Goal: Task Accomplishment & Management: Manage account settings

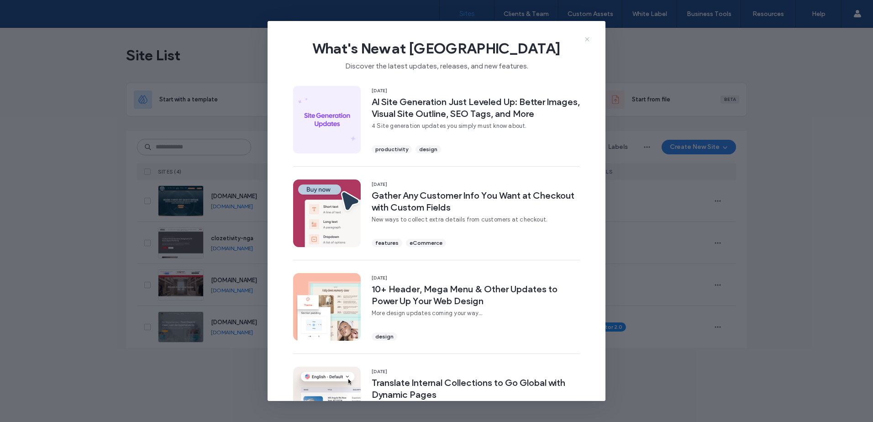
click at [586, 39] on icon at bounding box center [587, 39] width 7 height 7
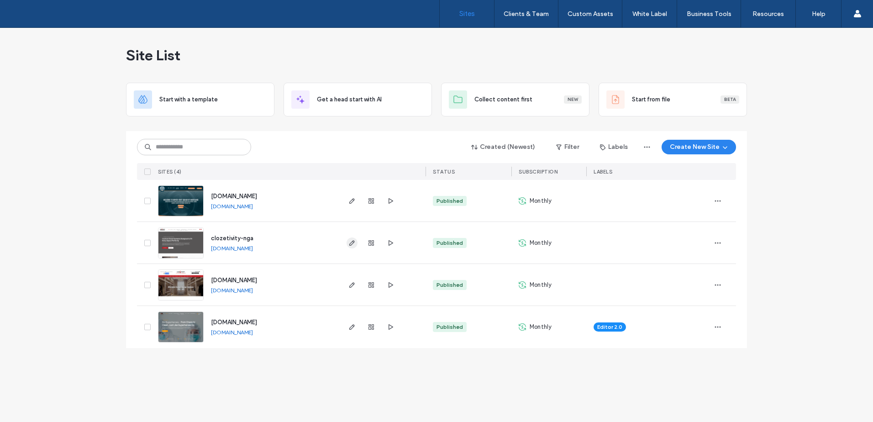
click at [353, 244] on icon "button" at bounding box center [351, 242] width 7 height 7
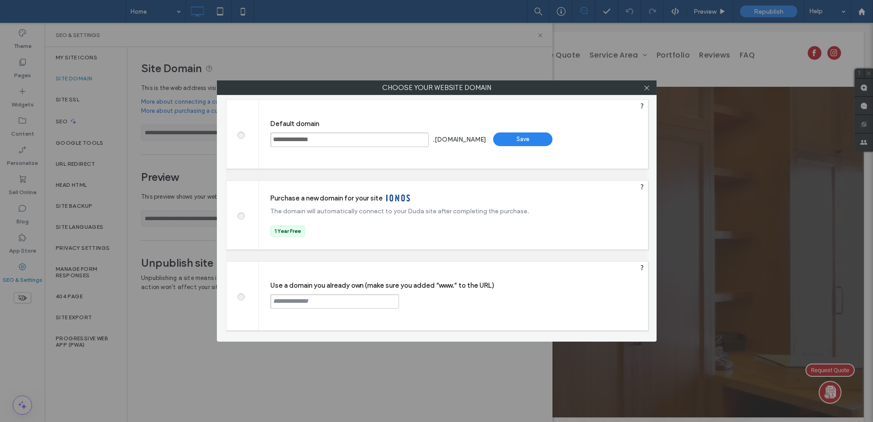
click at [301, 295] on input "text" at bounding box center [334, 301] width 129 height 15
click at [326, 300] on input "****" at bounding box center [334, 301] width 129 height 15
paste input "**********"
type input "**********"
click at [435, 295] on div "Continue" at bounding box center [433, 301] width 59 height 14
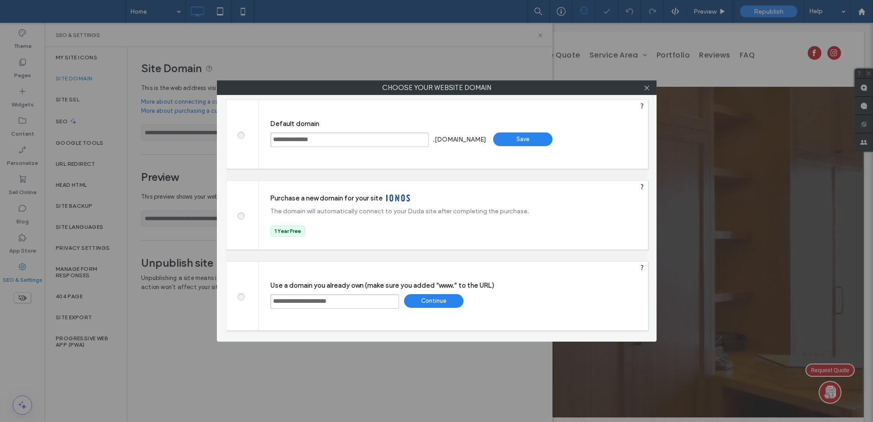
type input "**********"
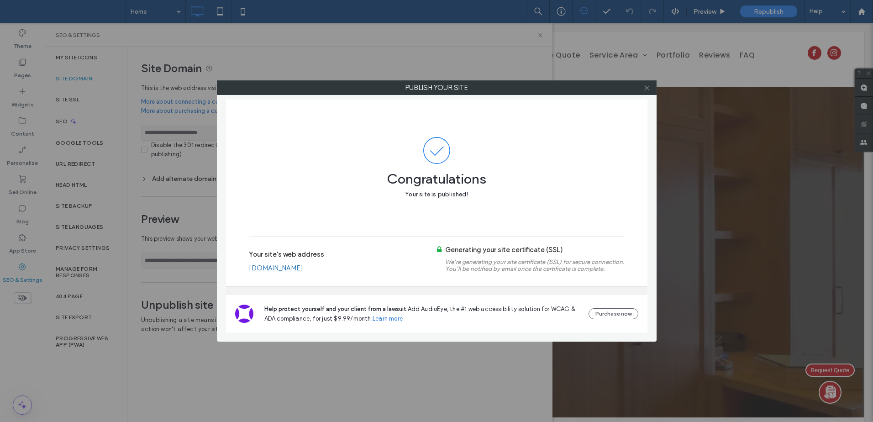
click at [648, 87] on icon at bounding box center [646, 87] width 7 height 7
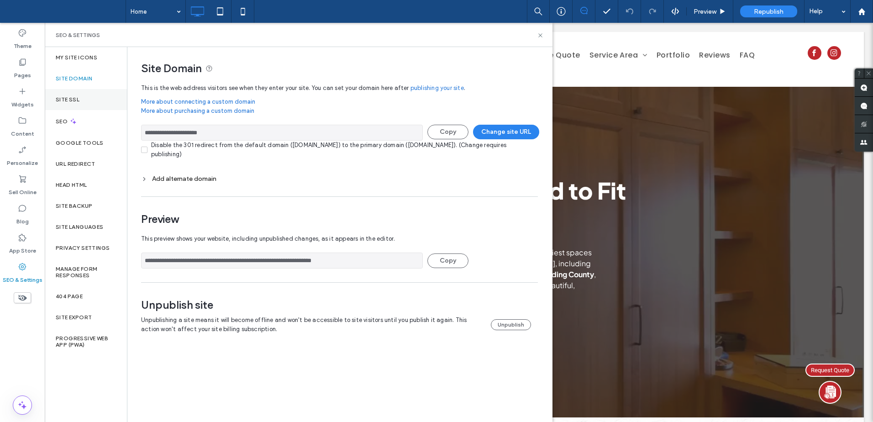
click at [76, 100] on label "Site SSL" at bounding box center [68, 99] width 24 height 6
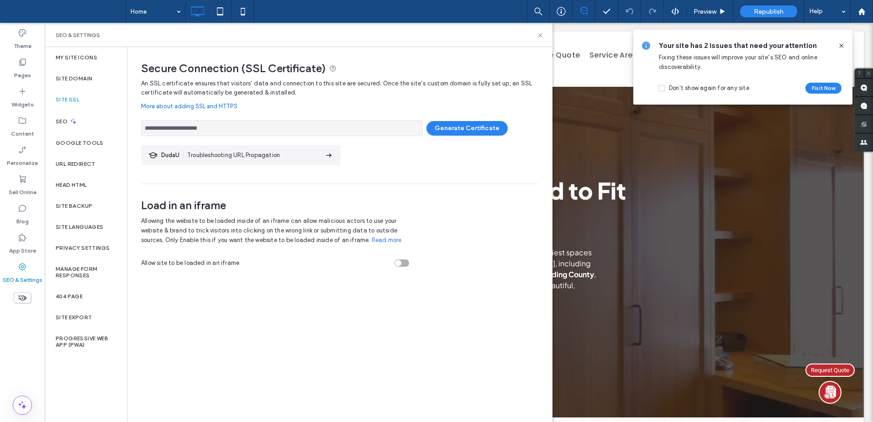
drag, startPoint x: 841, startPoint y: 47, endPoint x: 796, endPoint y: 23, distance: 50.9
click at [841, 47] on icon at bounding box center [841, 45] width 7 height 7
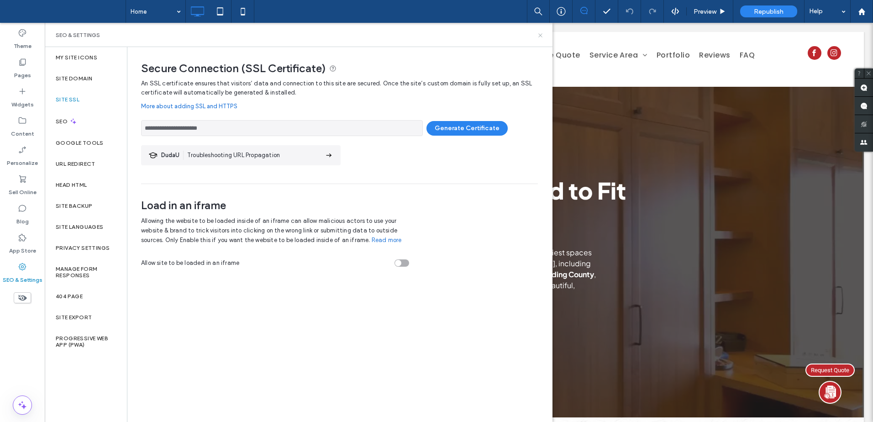
drag, startPoint x: 540, startPoint y: 38, endPoint x: 540, endPoint y: 1, distance: 37.0
click at [540, 38] on icon at bounding box center [540, 35] width 7 height 7
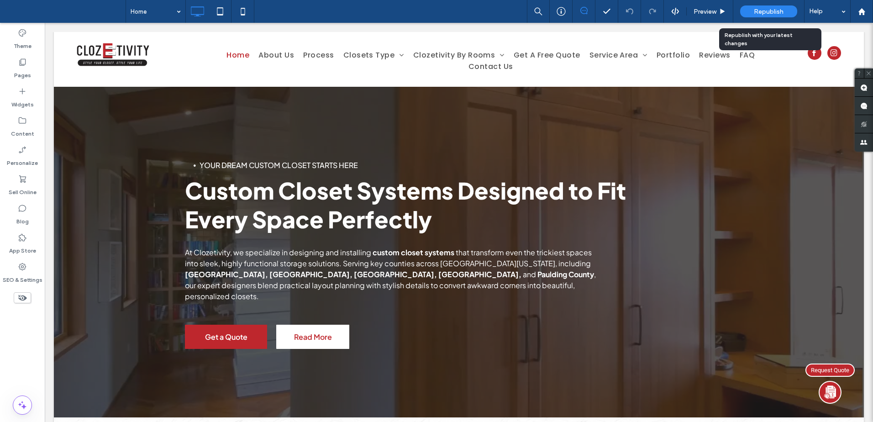
click at [776, 11] on span "Republish" at bounding box center [769, 12] width 30 height 8
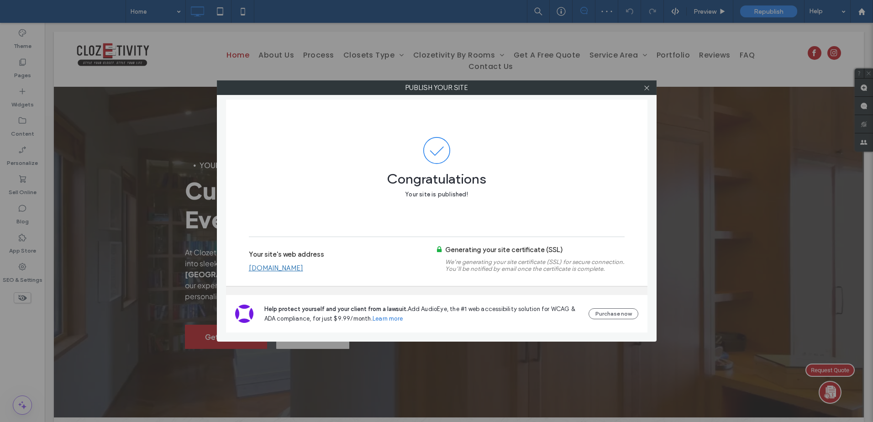
click at [303, 270] on link "[DOMAIN_NAME]" at bounding box center [276, 268] width 54 height 8
click at [646, 83] on span at bounding box center [646, 88] width 7 height 14
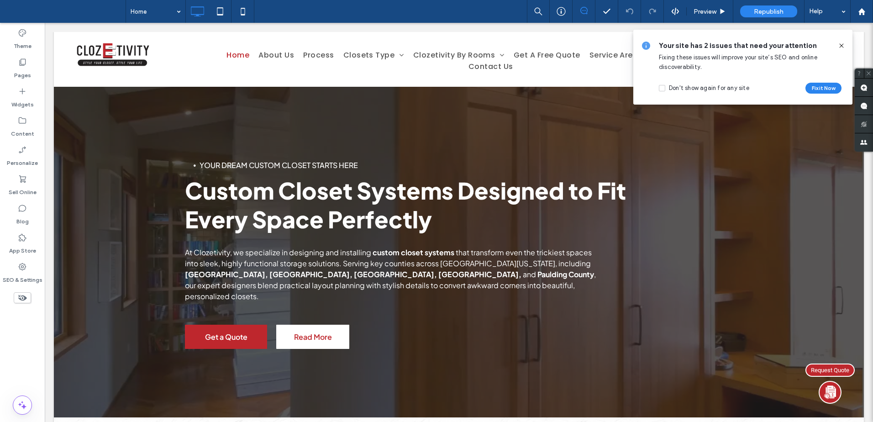
drag, startPoint x: 789, startPoint y: 19, endPoint x: 842, endPoint y: 44, distance: 59.4
click at [842, 44] on icon at bounding box center [841, 45] width 7 height 7
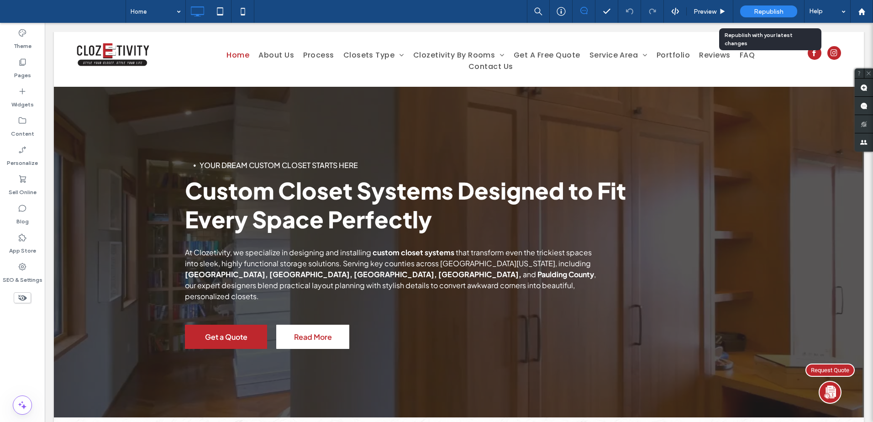
click at [765, 11] on span "Republish" at bounding box center [769, 12] width 30 height 8
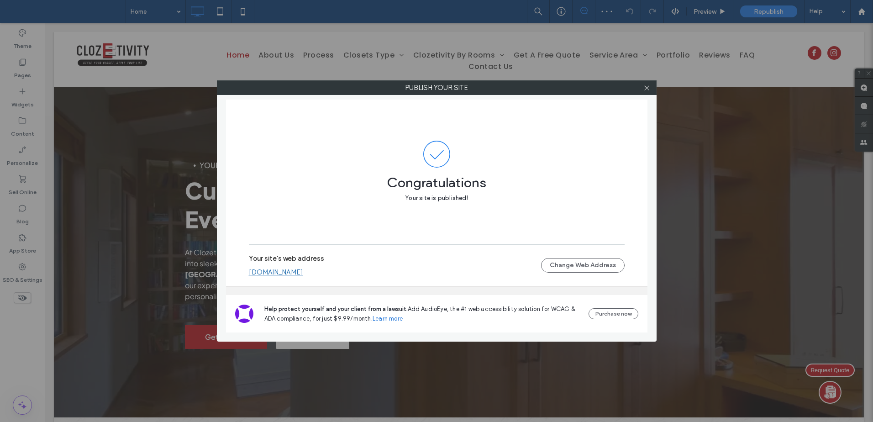
click at [303, 270] on link "[DOMAIN_NAME]" at bounding box center [276, 272] width 54 height 8
click at [647, 90] on icon at bounding box center [646, 87] width 7 height 7
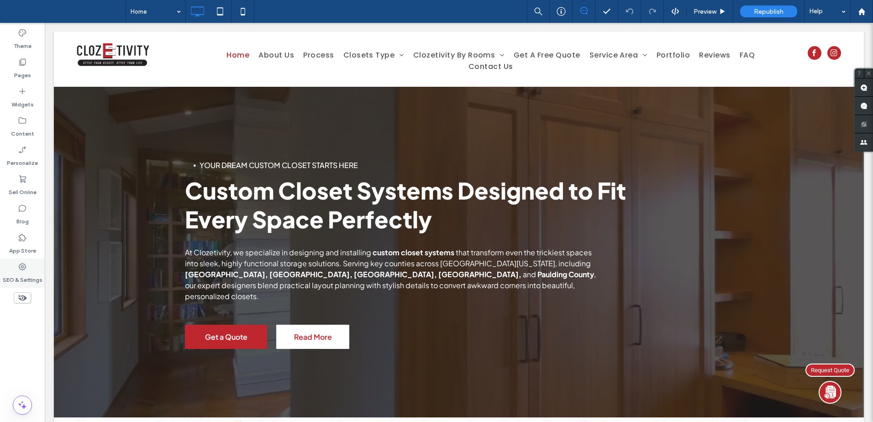
click at [17, 269] on div "SEO & Settings" at bounding box center [22, 272] width 45 height 29
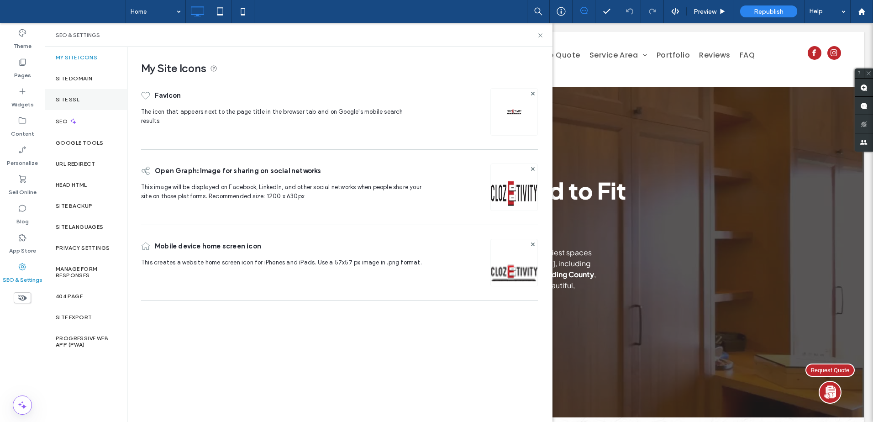
click at [95, 95] on div "Site SSL" at bounding box center [86, 99] width 82 height 21
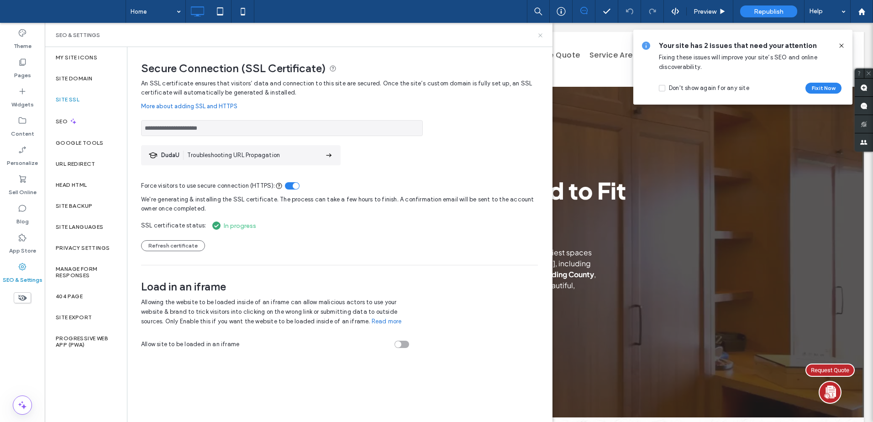
click at [539, 35] on icon at bounding box center [540, 35] width 7 height 7
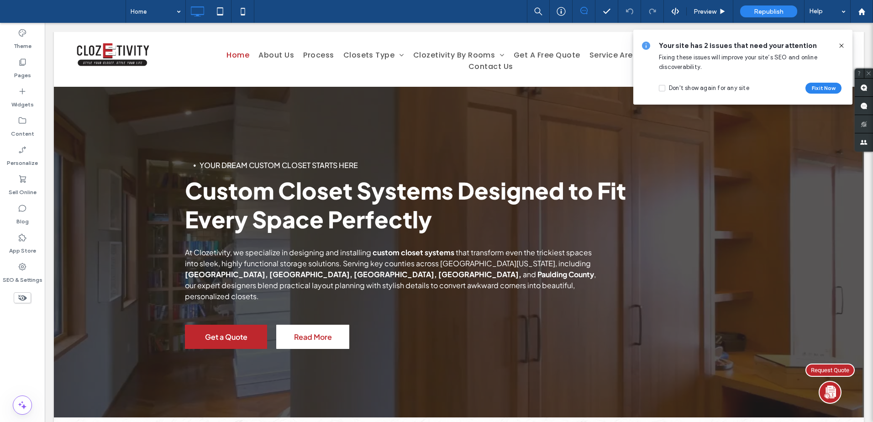
click at [842, 45] on use at bounding box center [841, 45] width 4 height 4
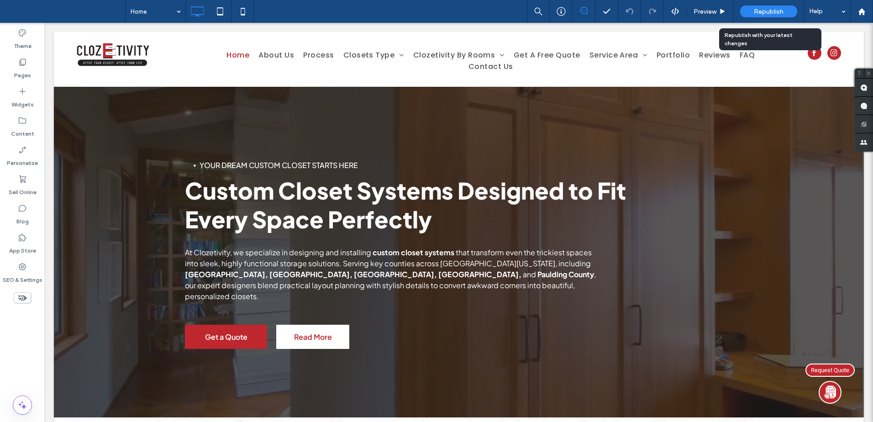
click at [770, 9] on span "Republish" at bounding box center [769, 12] width 30 height 8
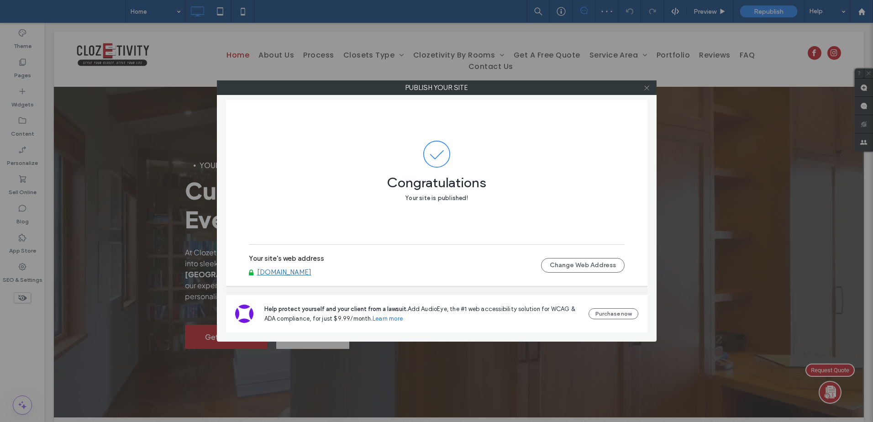
click at [646, 88] on icon at bounding box center [646, 87] width 7 height 7
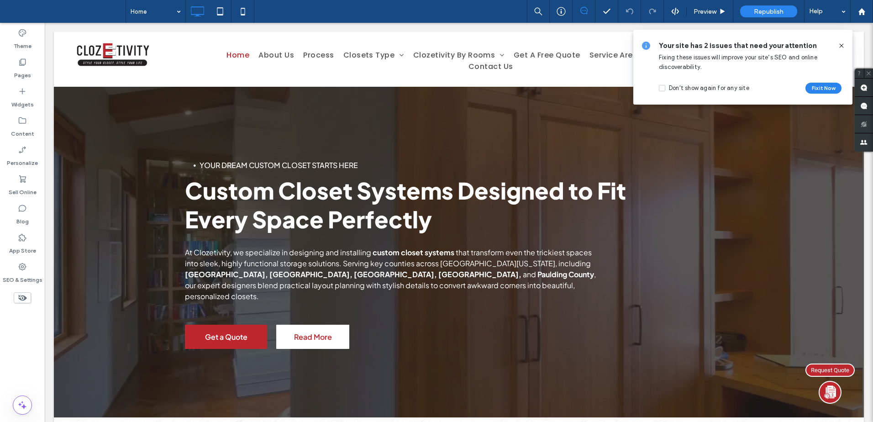
click at [839, 47] on icon at bounding box center [841, 45] width 7 height 7
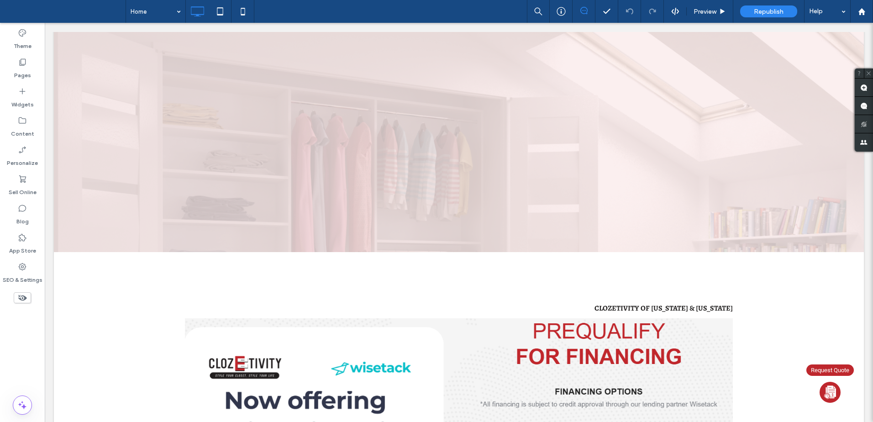
scroll to position [3772, 0]
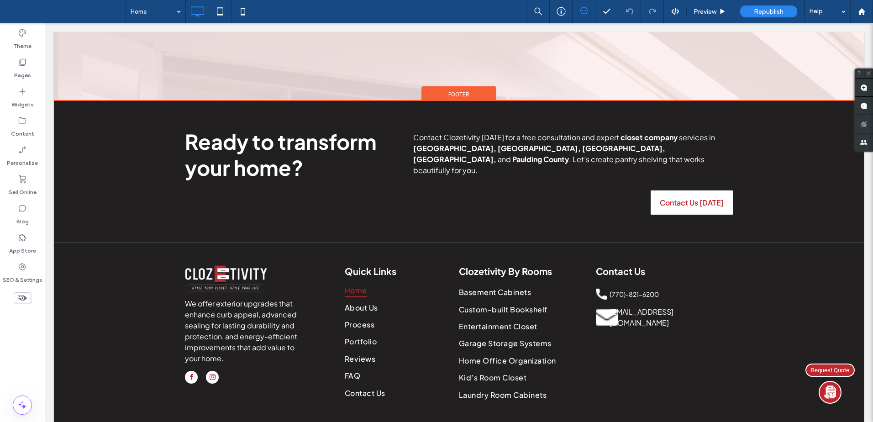
click at [829, 392] on img at bounding box center [830, 395] width 23 height 23
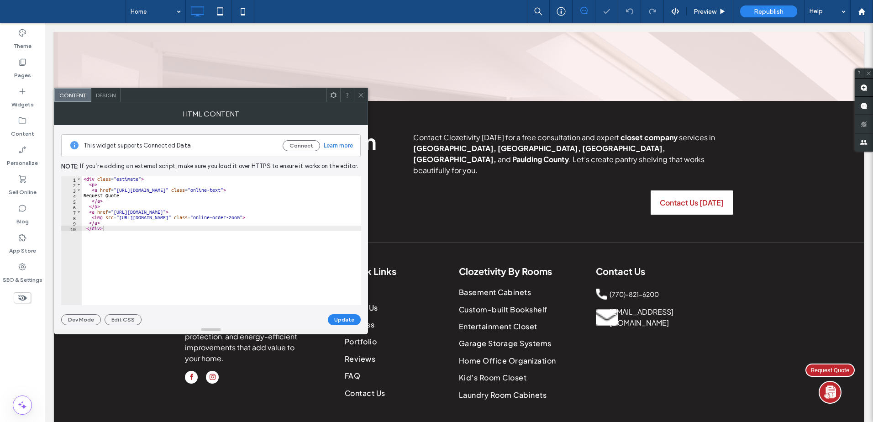
click at [117, 190] on div "< div class = "estimate" > < p > < a href = "https://clienthub.getjobber.com/cl…" at bounding box center [300, 242] width 437 height 133
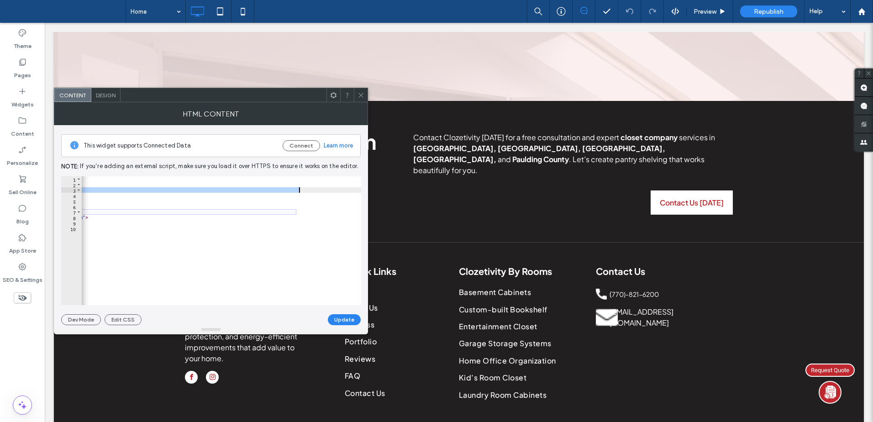
paste textarea "Cursor at row 3"
click at [296, 216] on div "< div class = "estimate" > < p > < a href = "https://clienthub.getjobber.com/cl…" at bounding box center [143, 242] width 437 height 133
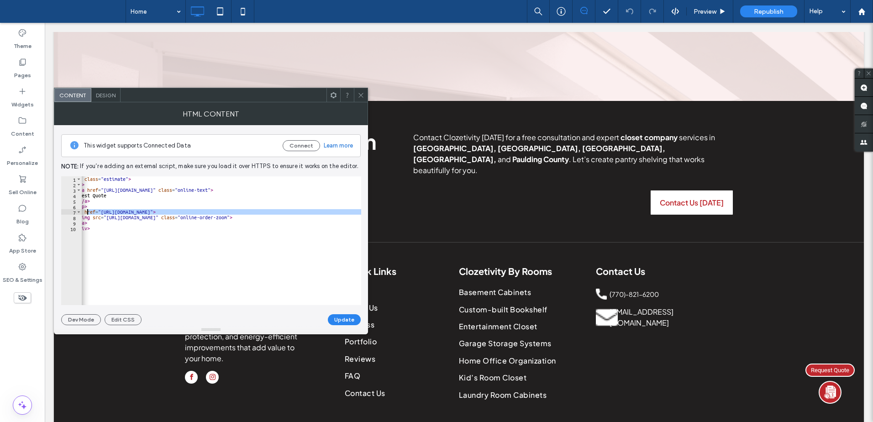
scroll to position [0, 0]
paste textarea "Cursor at row 7"
type textarea "**********"
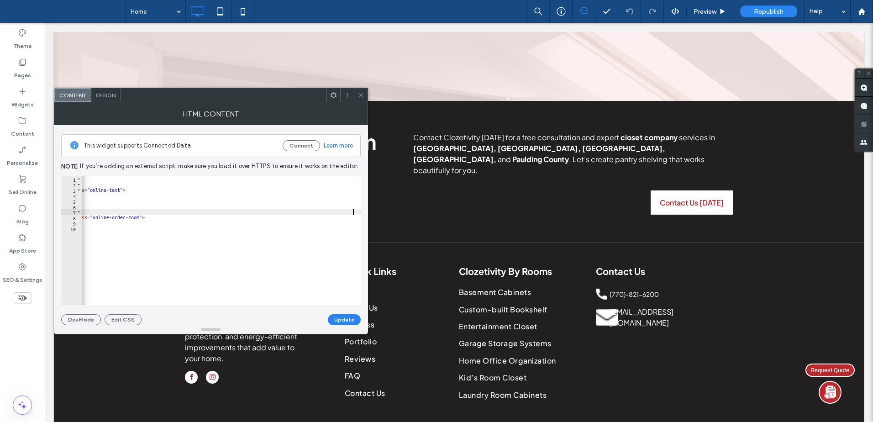
scroll to position [0, 100]
click at [343, 322] on button "Update" at bounding box center [344, 319] width 33 height 11
click at [359, 93] on icon at bounding box center [361, 95] width 7 height 7
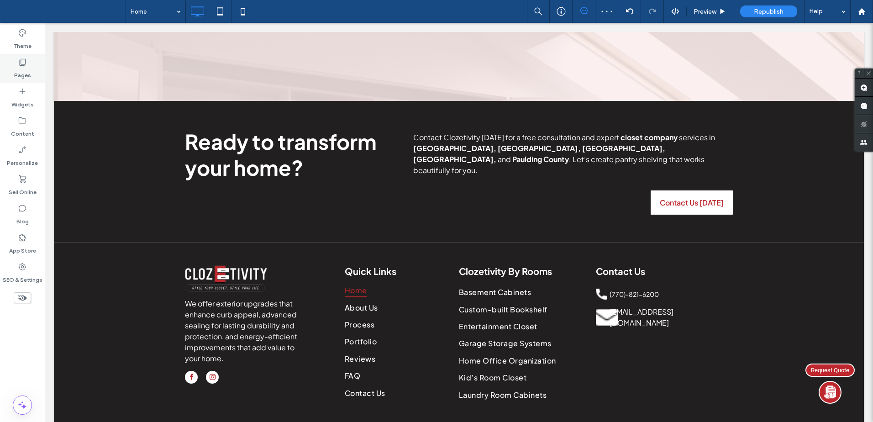
click at [26, 68] on label "Pages" at bounding box center [22, 73] width 17 height 13
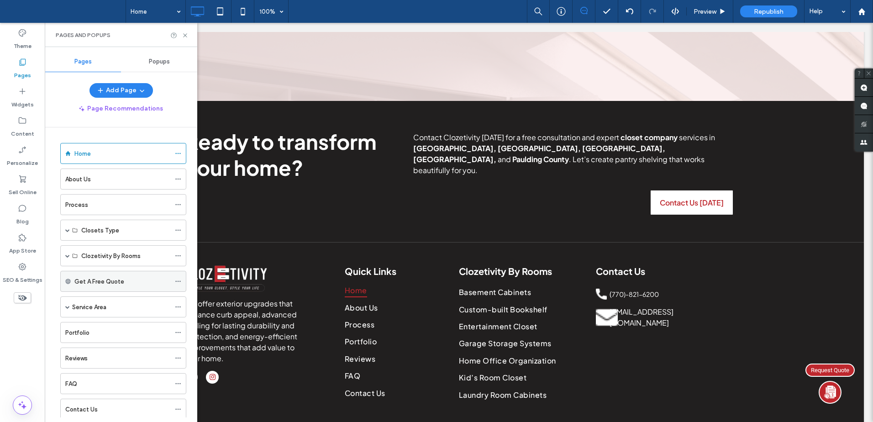
scroll to position [102, 0]
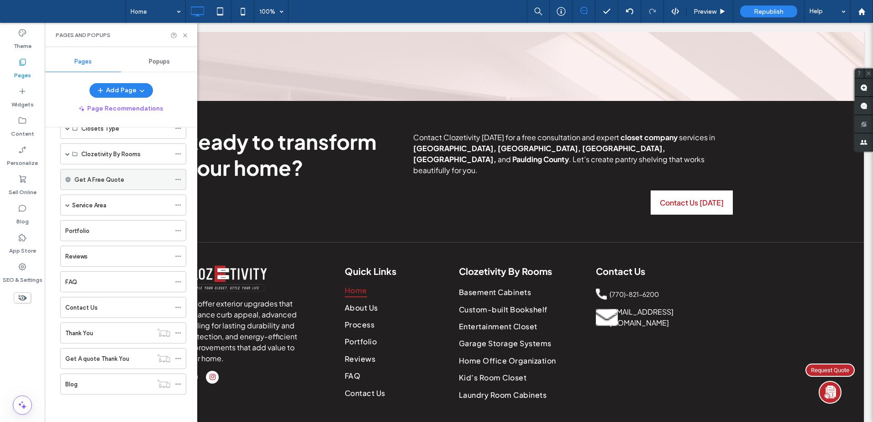
click at [180, 177] on icon at bounding box center [178, 179] width 6 height 6
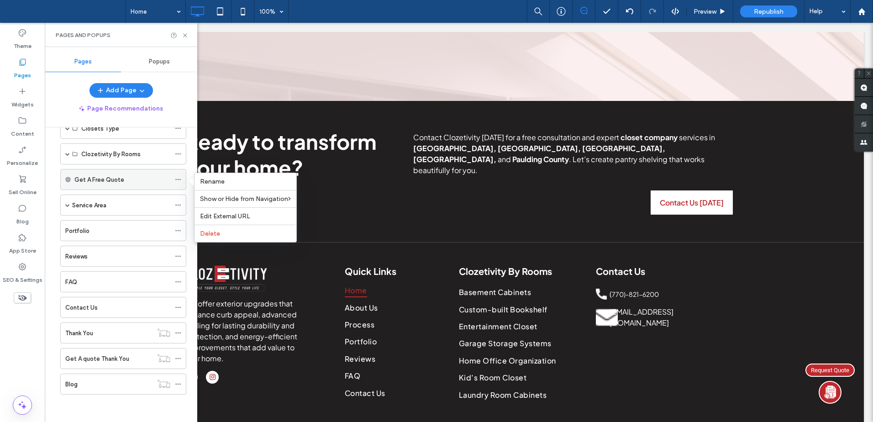
click at [98, 179] on label "Get A Free Quote" at bounding box center [99, 180] width 50 height 16
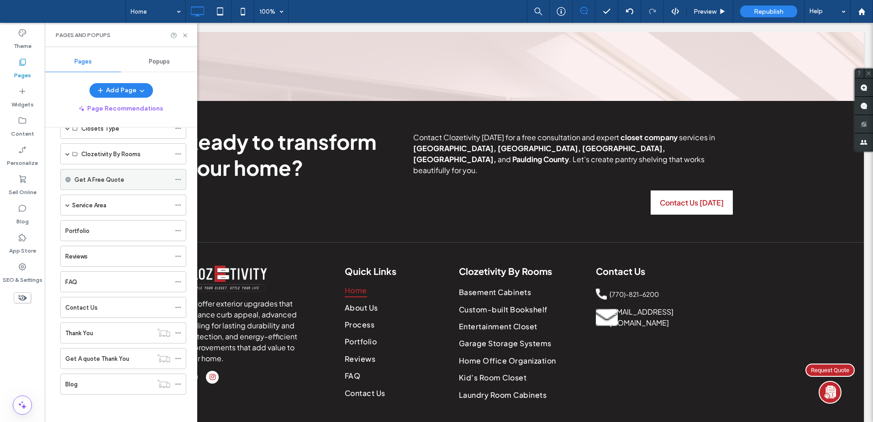
click at [177, 180] on icon at bounding box center [178, 179] width 6 height 6
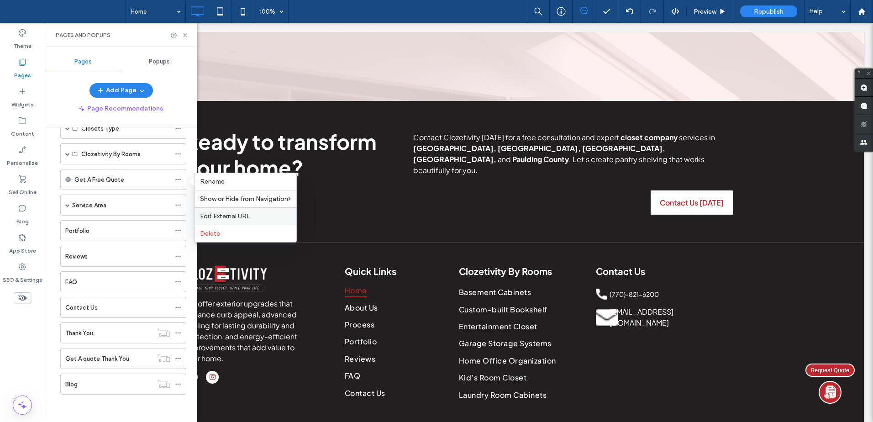
click at [252, 218] on label "Edit External URL" at bounding box center [245, 216] width 91 height 8
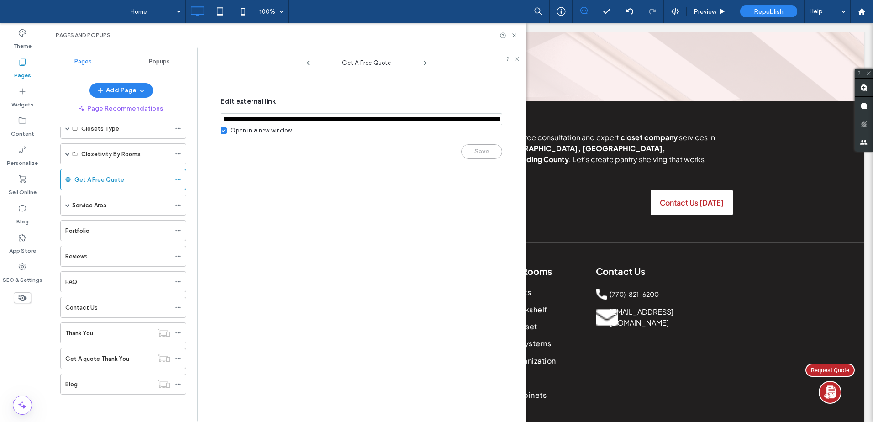
click at [368, 124] on input "notEmpty,url" at bounding box center [362, 119] width 282 height 12
paste input "**********"
type input "**********"
click at [356, 187] on div "Get A Free Quote Edit external link Open in a new window Save" at bounding box center [367, 237] width 320 height 370
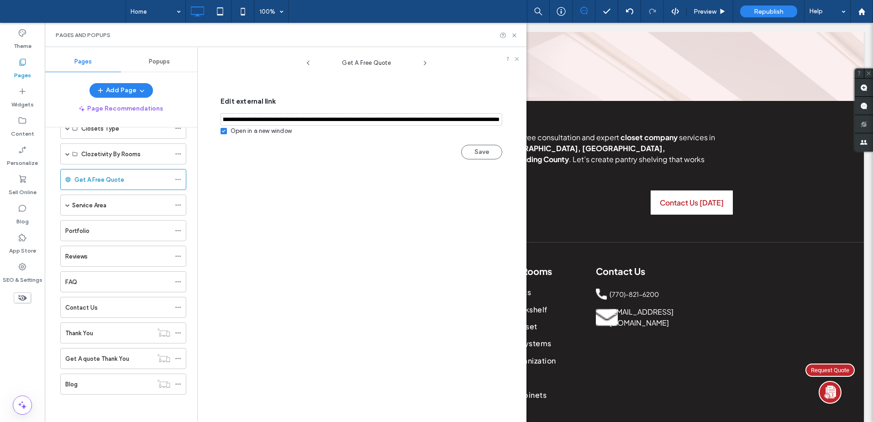
scroll to position [0, 0]
click at [482, 157] on button "Save" at bounding box center [481, 152] width 41 height 15
click at [515, 35] on use at bounding box center [514, 35] width 4 height 4
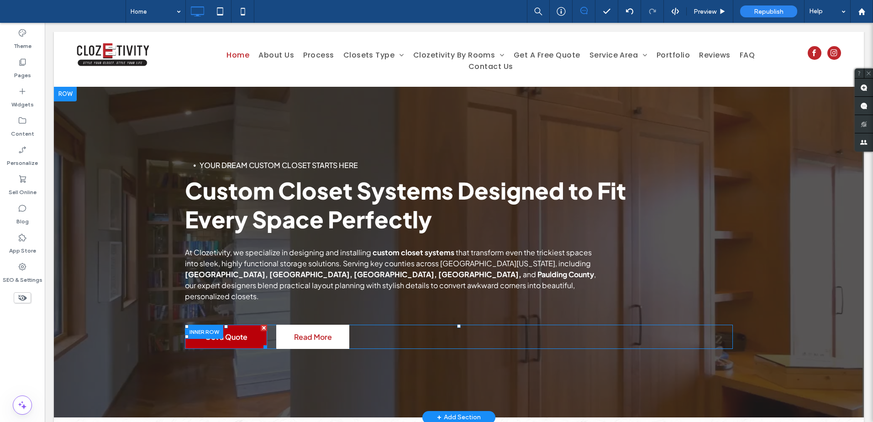
click at [221, 332] on link "Get a Quote" at bounding box center [226, 337] width 82 height 24
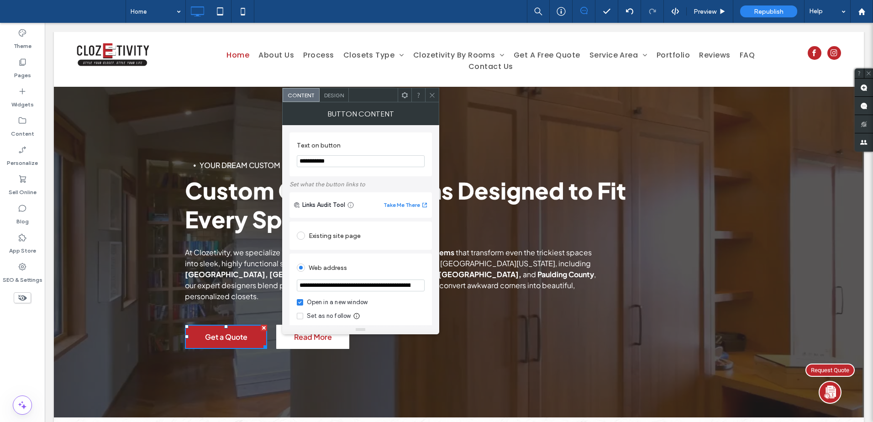
click at [383, 280] on input "**********" at bounding box center [361, 285] width 128 height 12
paste input "url"
type input "**********"
click at [416, 253] on div "**********" at bounding box center [361, 387] width 142 height 334
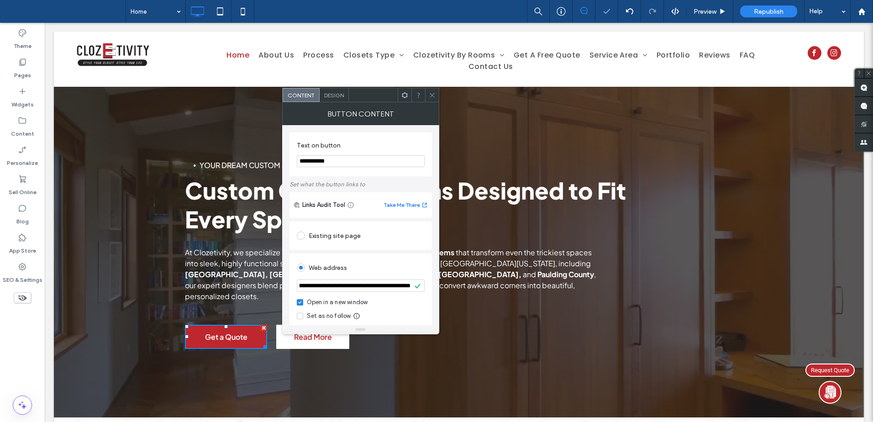
scroll to position [0, 0]
click at [316, 162] on input "**********" at bounding box center [361, 161] width 128 height 12
type input "**********"
click at [379, 172] on section "**********" at bounding box center [361, 154] width 128 height 35
click at [431, 89] on span at bounding box center [432, 95] width 7 height 14
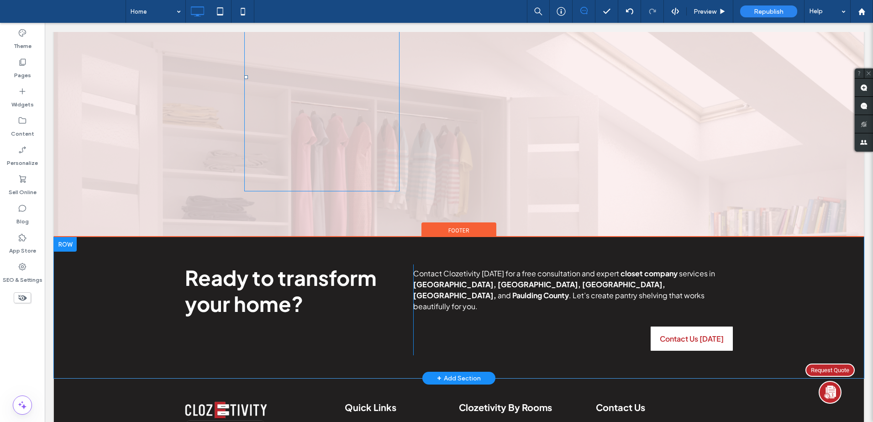
scroll to position [3777, 0]
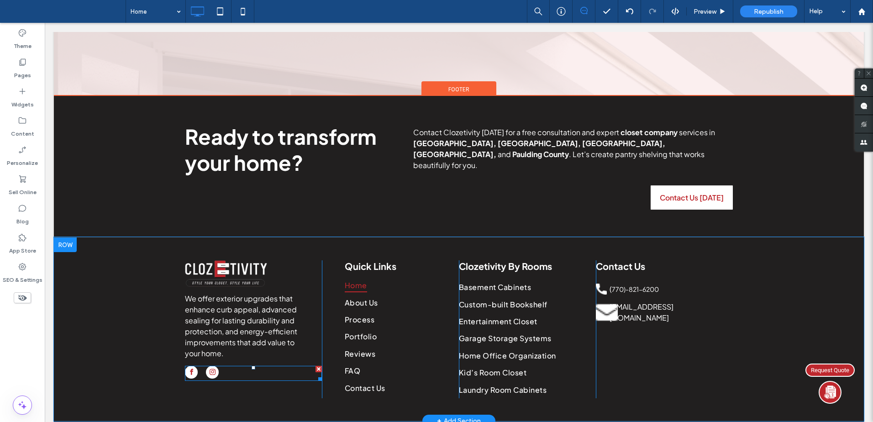
click at [202, 366] on div at bounding box center [202, 373] width 34 height 15
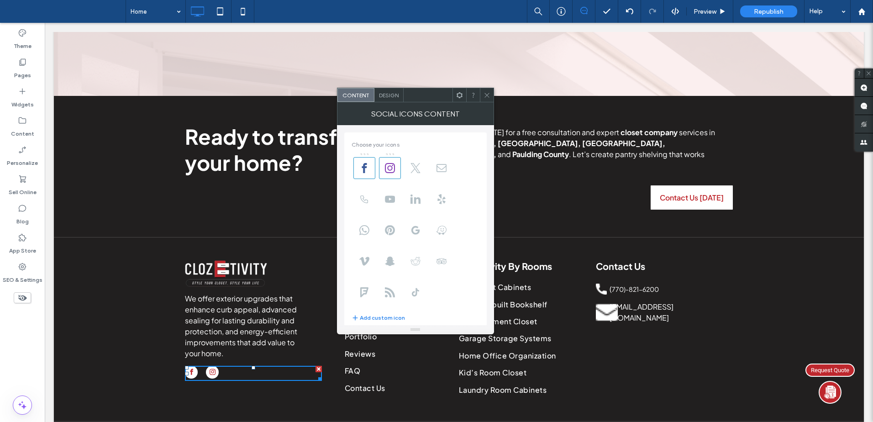
scroll to position [111, 0]
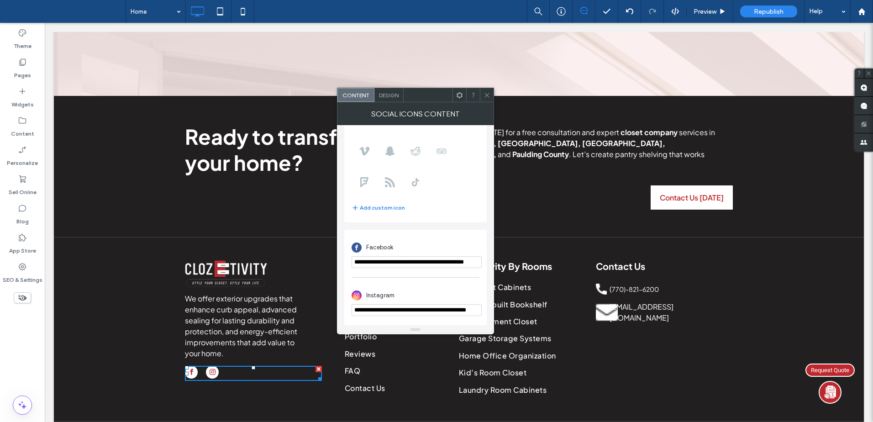
click at [436, 266] on input "**********" at bounding box center [417, 262] width 130 height 12
click at [486, 98] on icon at bounding box center [487, 95] width 7 height 7
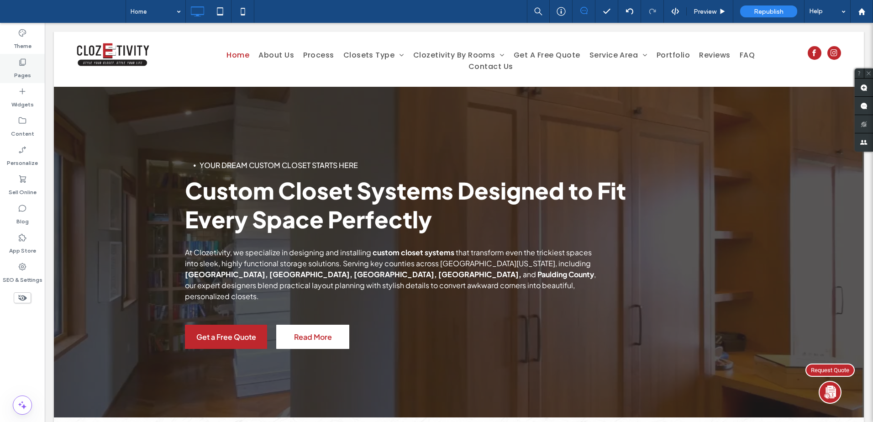
click at [27, 63] on div "Pages" at bounding box center [22, 68] width 45 height 29
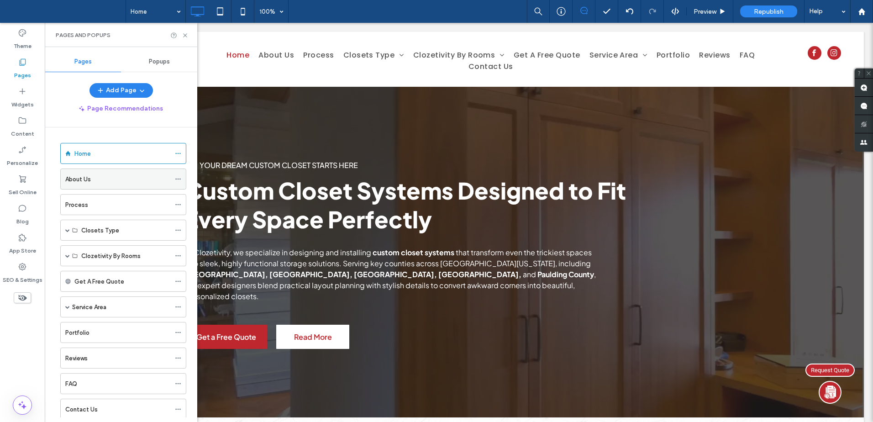
click at [110, 173] on div "About Us" at bounding box center [117, 179] width 105 height 20
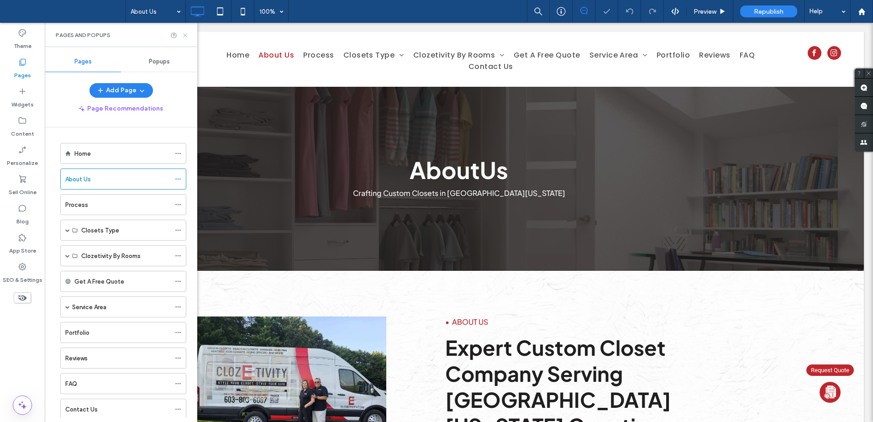
click at [183, 35] on icon at bounding box center [185, 35] width 7 height 7
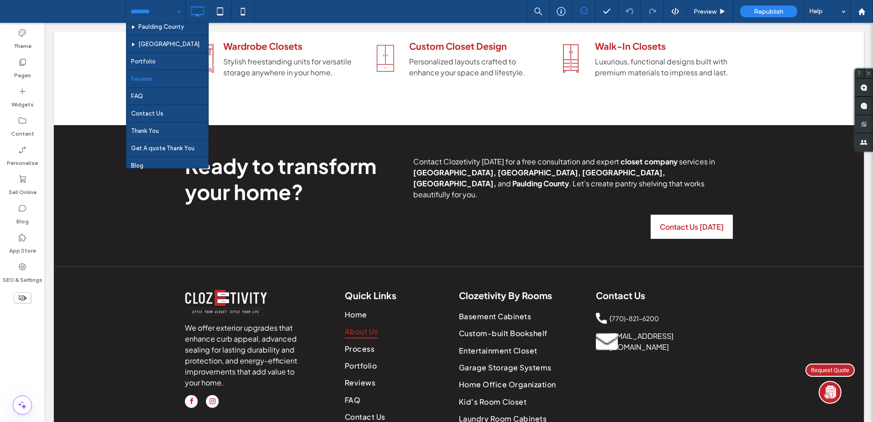
scroll to position [426, 0]
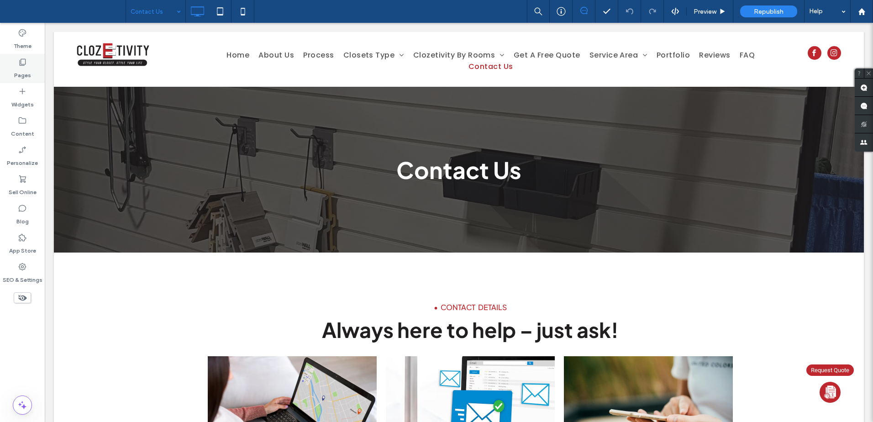
click at [28, 70] on label "Pages" at bounding box center [22, 73] width 17 height 13
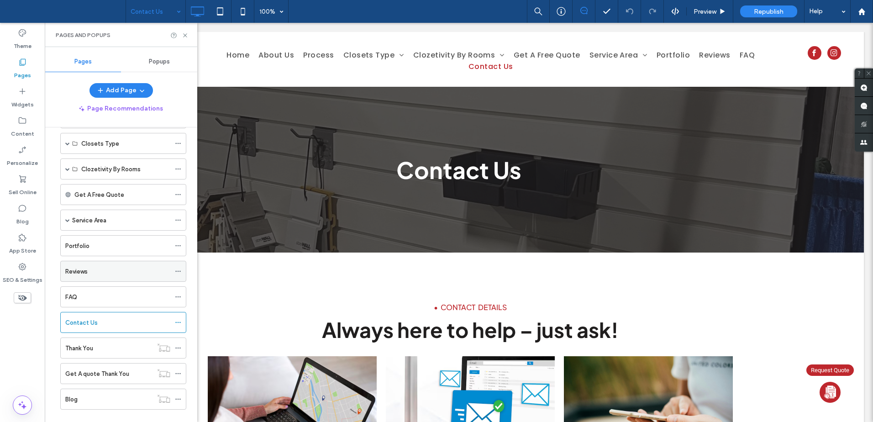
scroll to position [102, 0]
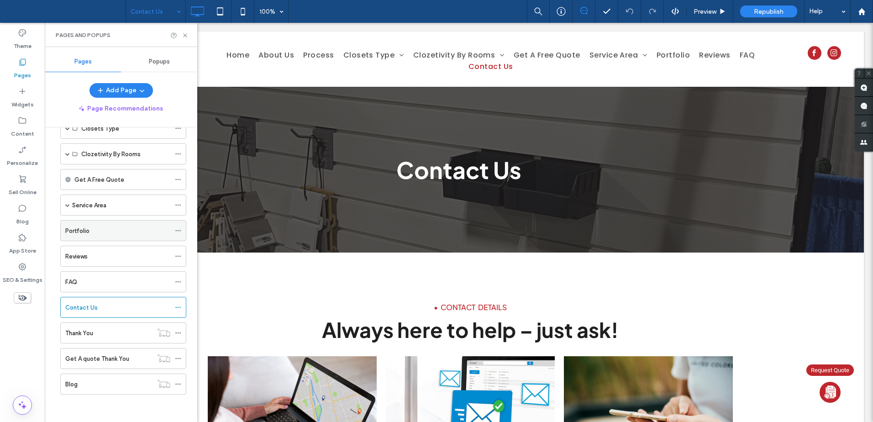
click at [148, 228] on div "Portfolio" at bounding box center [117, 231] width 105 height 10
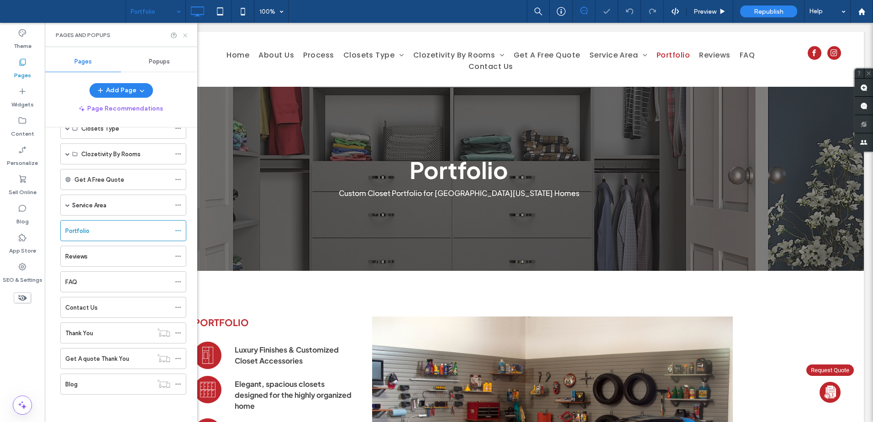
click at [184, 32] on icon at bounding box center [185, 35] width 7 height 7
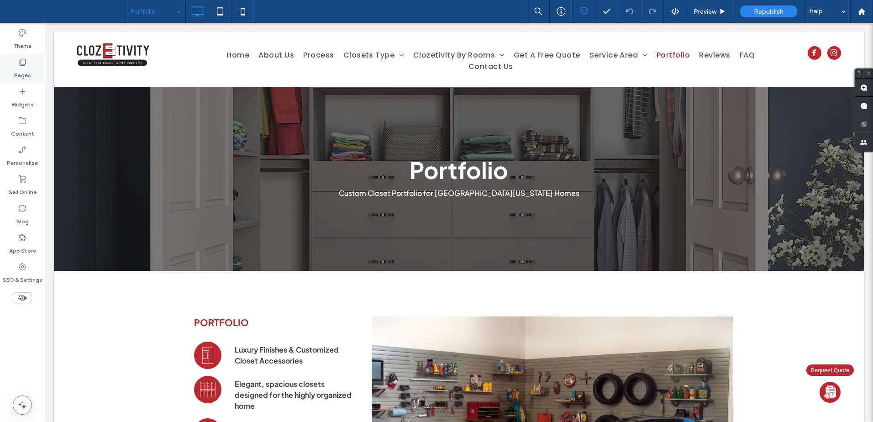
click at [21, 69] on label "Pages" at bounding box center [22, 73] width 17 height 13
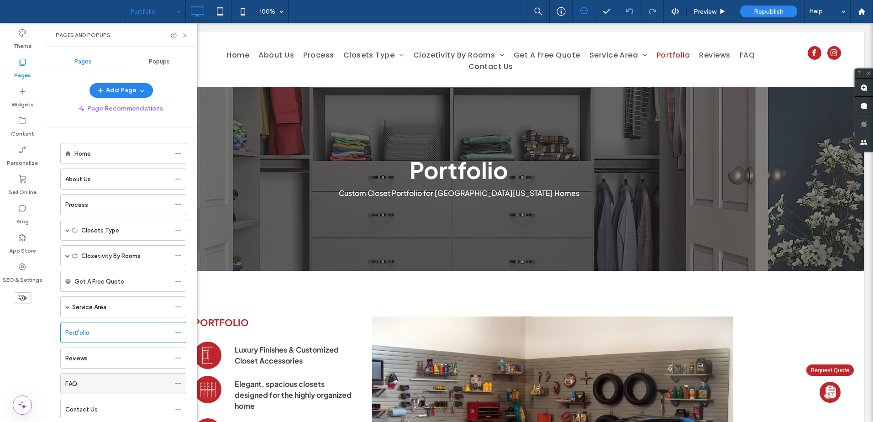
scroll to position [102, 0]
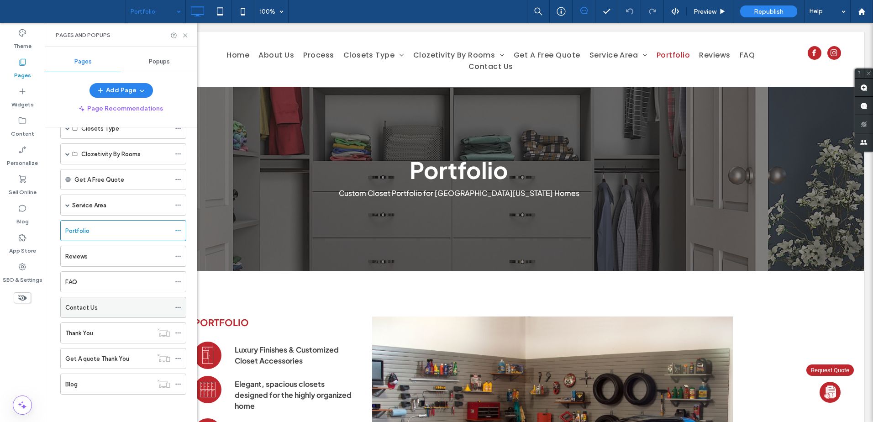
click at [126, 300] on div "Contact Us" at bounding box center [117, 307] width 105 height 20
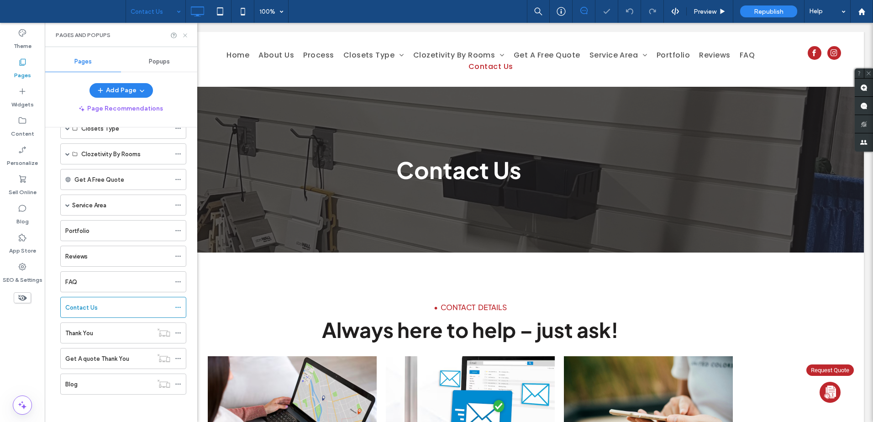
click at [183, 37] on icon at bounding box center [185, 35] width 7 height 7
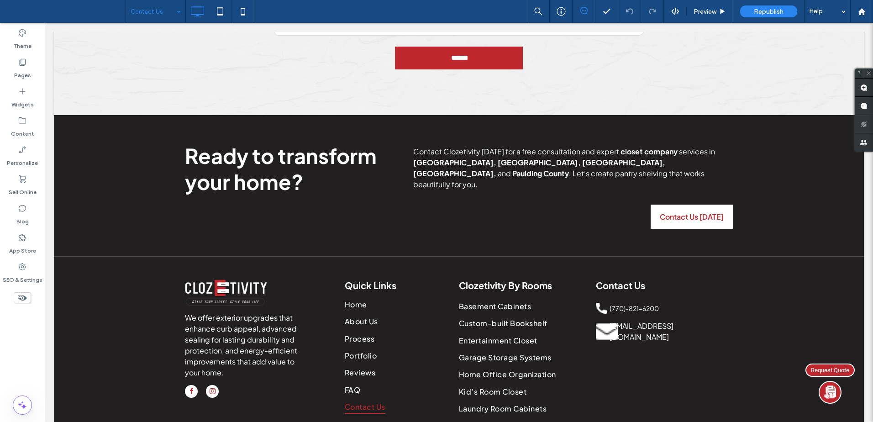
scroll to position [864, 0]
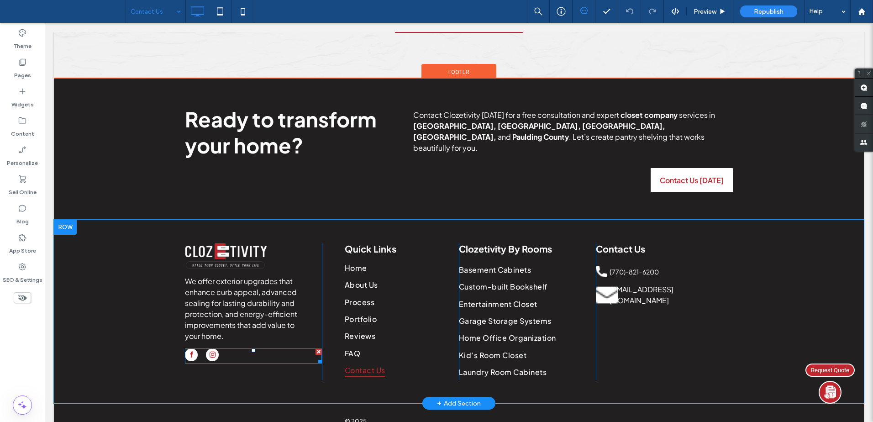
click at [215, 348] on link "instagram" at bounding box center [212, 355] width 13 height 15
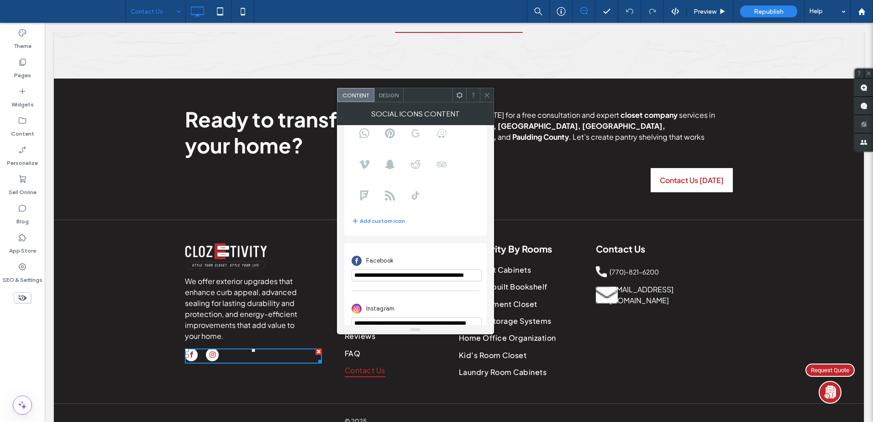
scroll to position [111, 0]
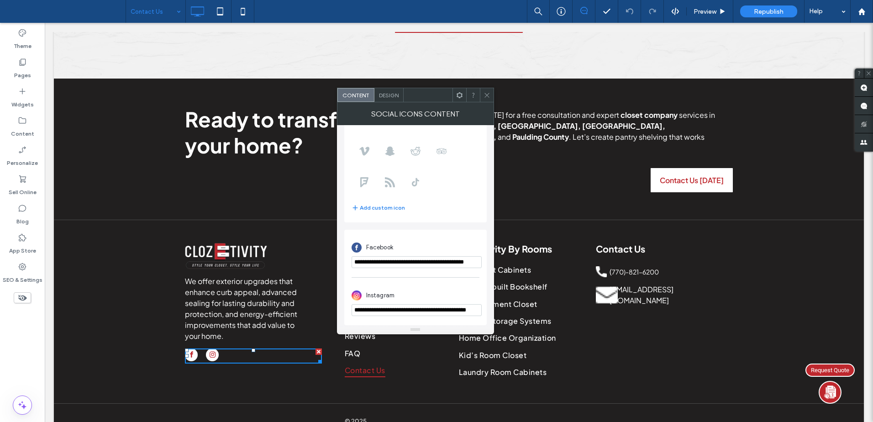
click at [459, 258] on input "**********" at bounding box center [417, 262] width 130 height 12
click at [484, 95] on icon at bounding box center [487, 95] width 7 height 7
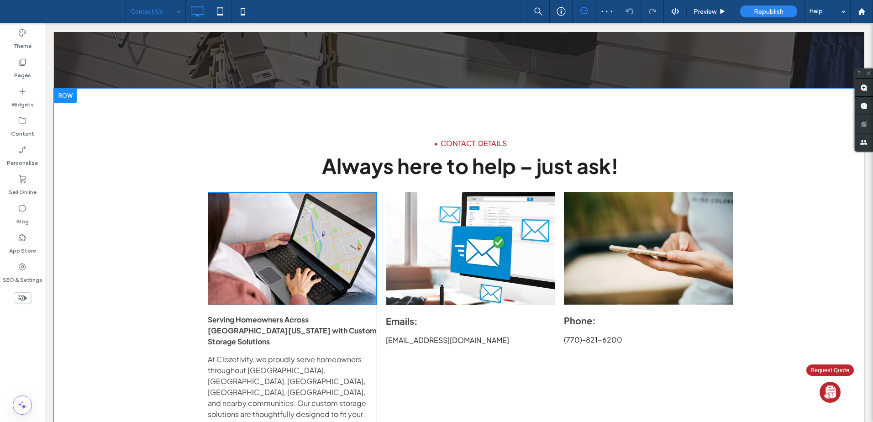
scroll to position [168, 0]
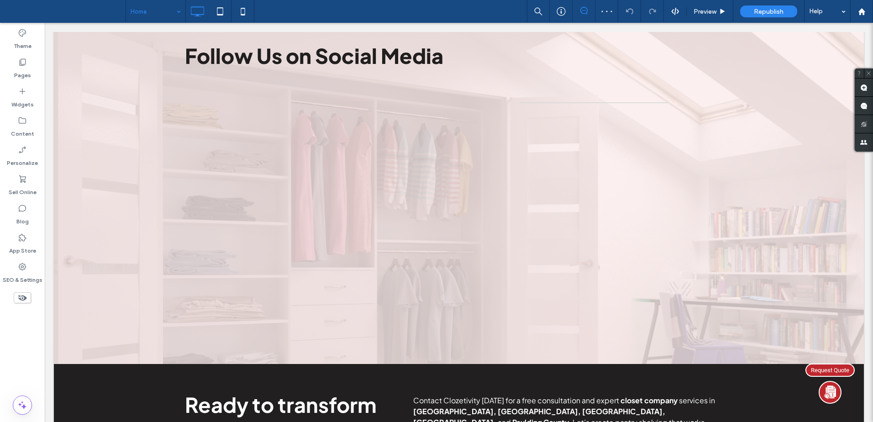
scroll to position [3516, 0]
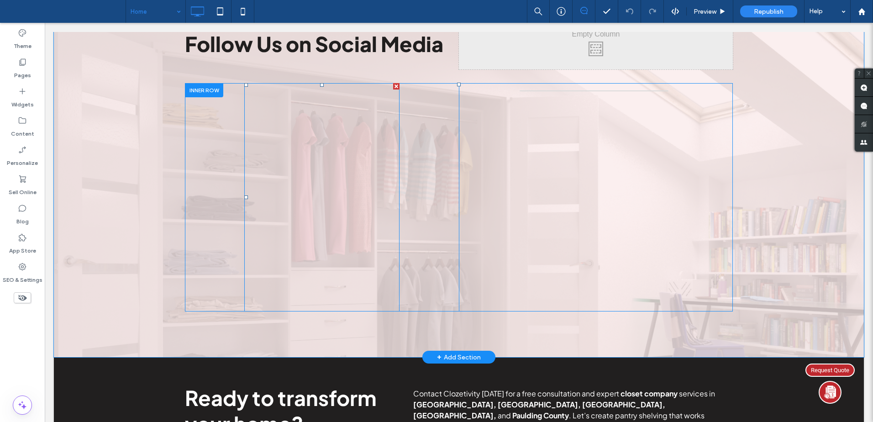
click at [336, 151] on span at bounding box center [321, 197] width 155 height 228
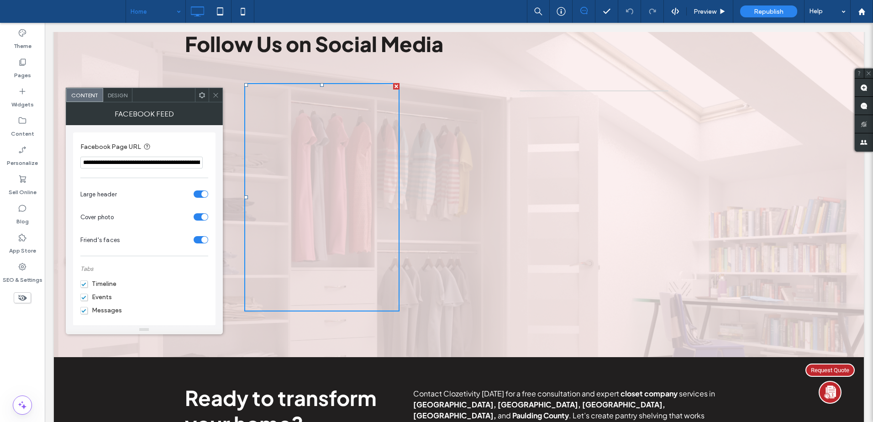
click at [155, 162] on input "**********" at bounding box center [141, 163] width 122 height 12
paste input "Facebook Page URL"
type input "**********"
click at [202, 128] on div "**********" at bounding box center [144, 227] width 142 height 205
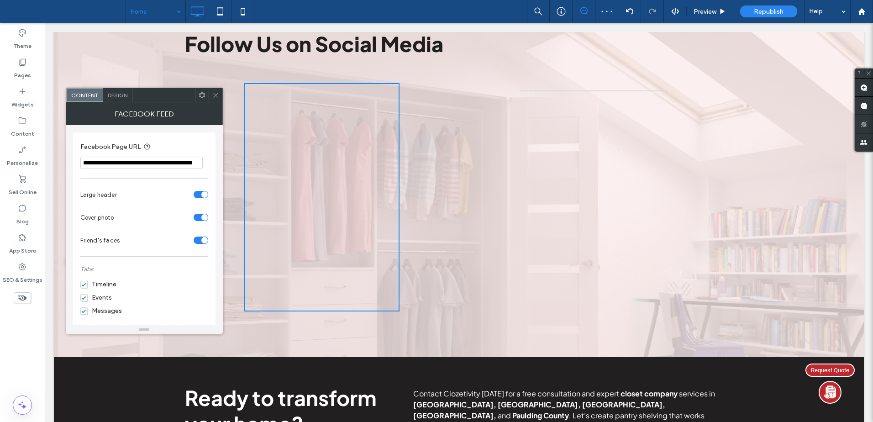
scroll to position [0, 0]
click at [216, 92] on icon at bounding box center [215, 95] width 7 height 7
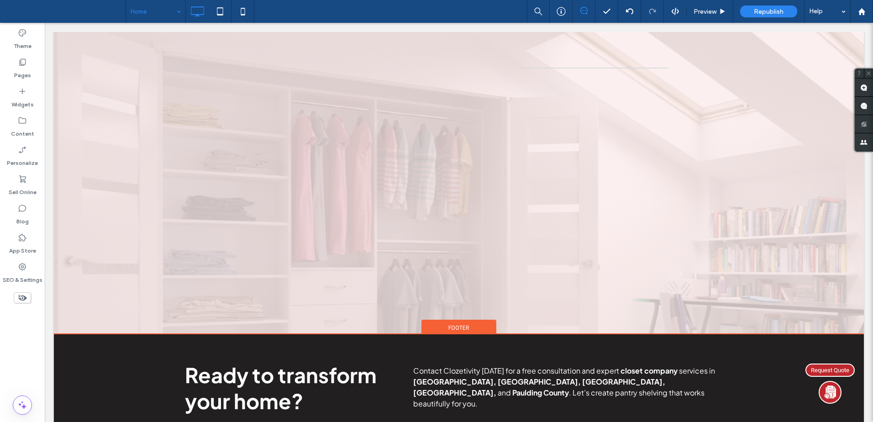
scroll to position [3777, 0]
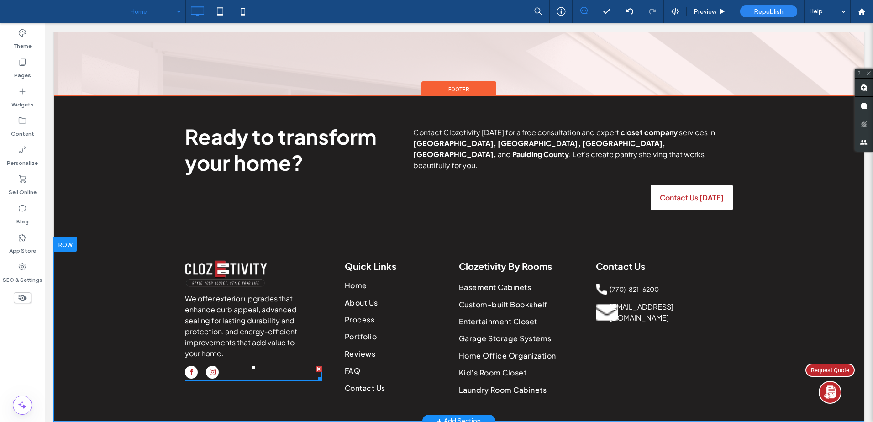
click at [239, 366] on div at bounding box center [253, 373] width 137 height 15
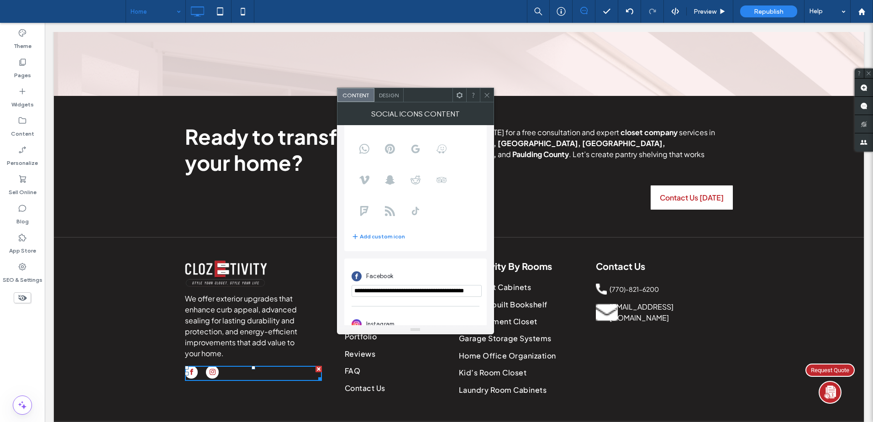
scroll to position [111, 0]
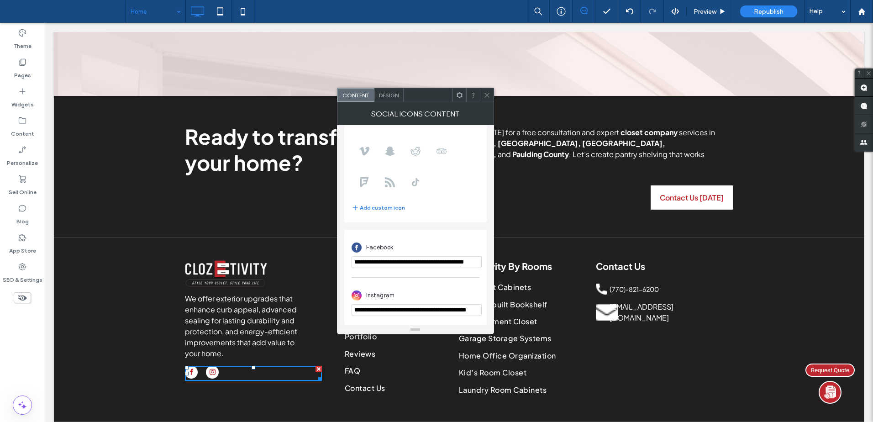
click at [427, 312] on input "**********" at bounding box center [417, 310] width 130 height 12
click at [454, 311] on input "**********" at bounding box center [417, 310] width 130 height 12
click at [489, 92] on icon at bounding box center [487, 95] width 7 height 7
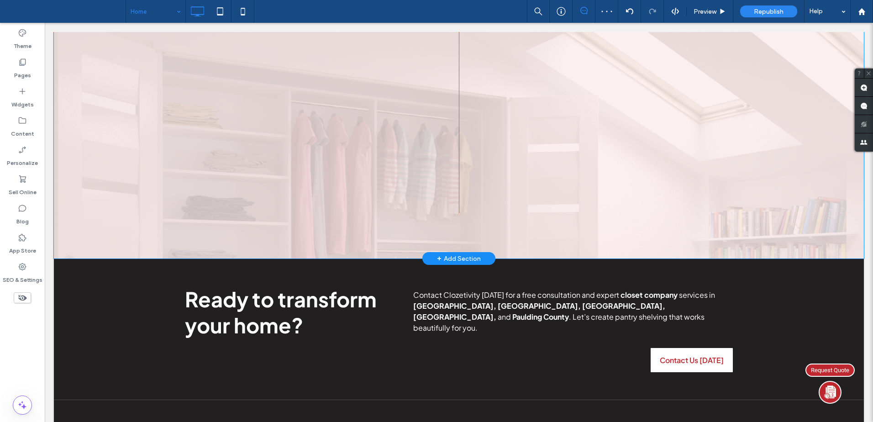
scroll to position [3443, 0]
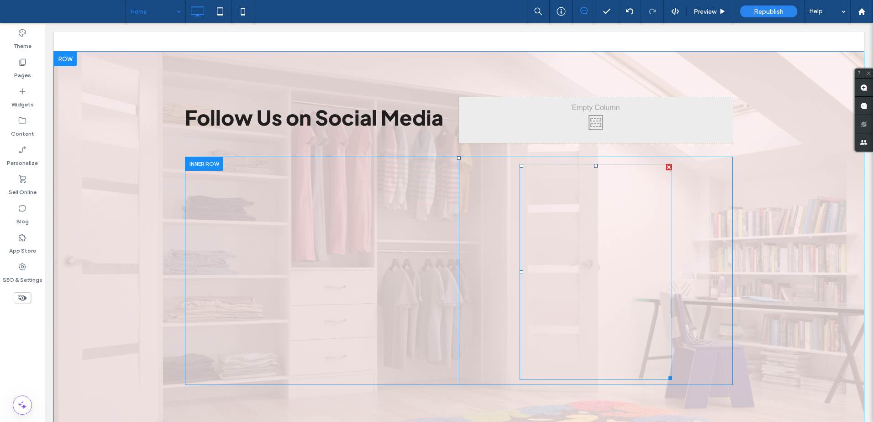
click at [605, 172] on span at bounding box center [596, 272] width 153 height 216
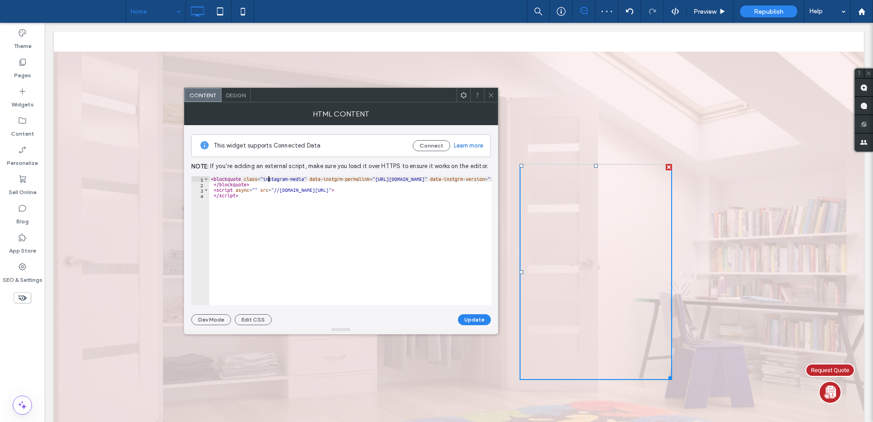
click at [269, 180] on div "< blockquote class = "instagram-media" data-instgrm-permalink = "https://www.in…" at bounding box center [365, 246] width 313 height 140
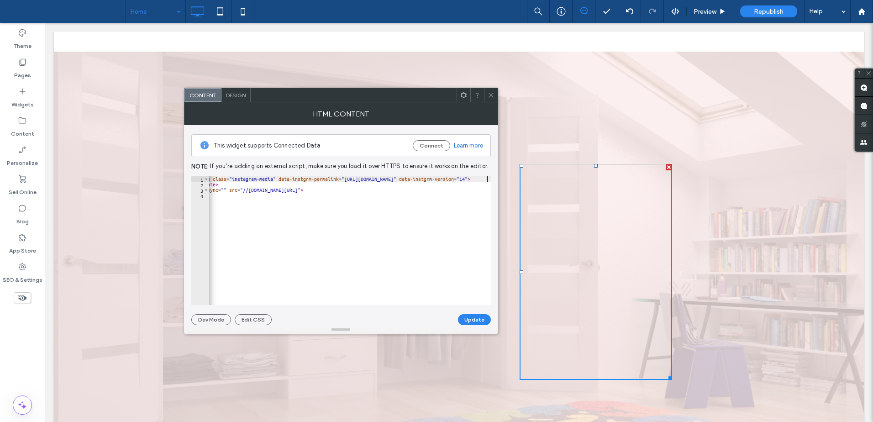
scroll to position [0, 0]
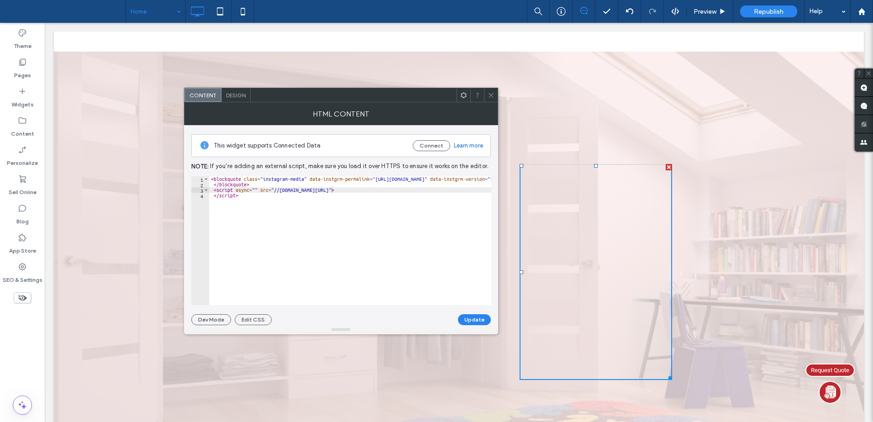
drag, startPoint x: 383, startPoint y: 180, endPoint x: 467, endPoint y: 202, distance: 86.4
click at [383, 180] on div "< blockquote class = "instagram-media" data-instgrm-permalink = "https://www.in…" at bounding box center [365, 242] width 313 height 133
paste textarea "**********"
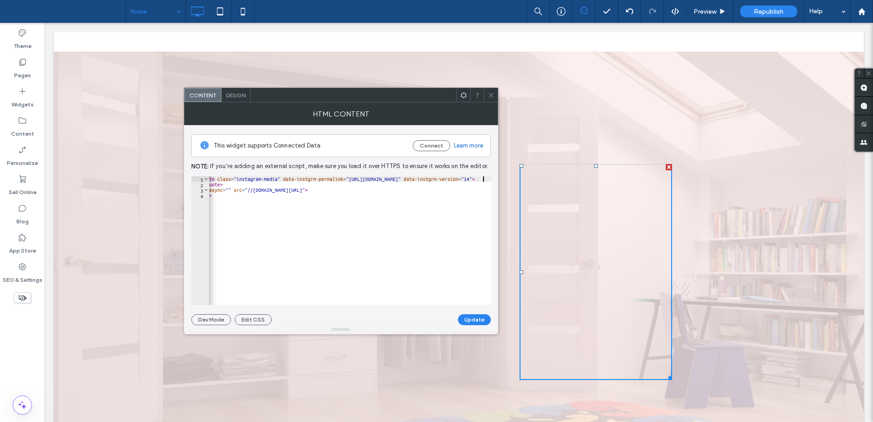
scroll to position [0, 26]
click at [474, 319] on button "Update" at bounding box center [474, 319] width 33 height 11
type textarea "**********"
click at [247, 191] on div "< blockquote class = "instagram-media" data-instgrm-permalink = "https://www.in…" at bounding box center [372, 242] width 379 height 133
click at [494, 96] on icon at bounding box center [491, 95] width 7 height 7
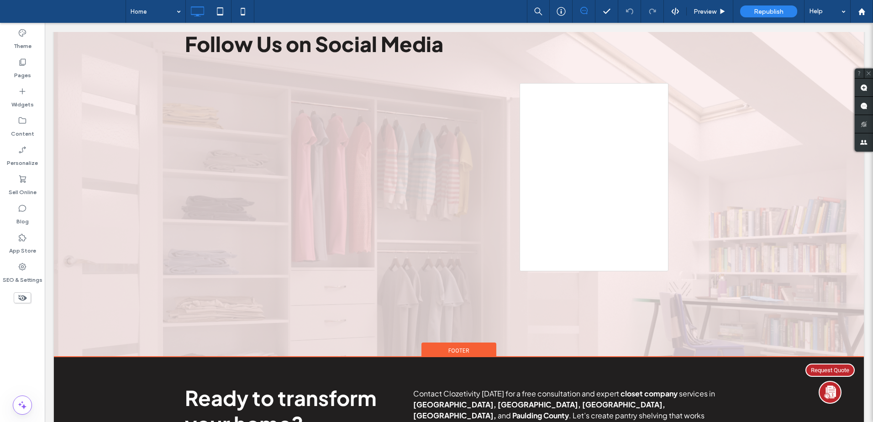
scroll to position [3777, 0]
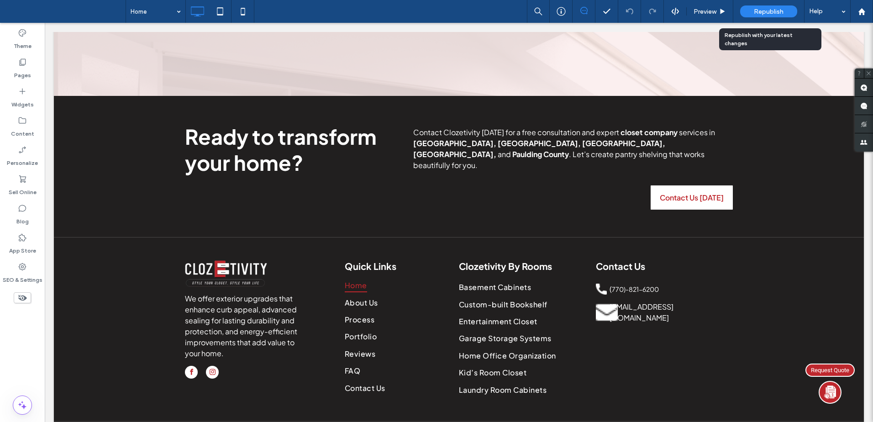
click at [774, 9] on span "Republish" at bounding box center [769, 12] width 30 height 8
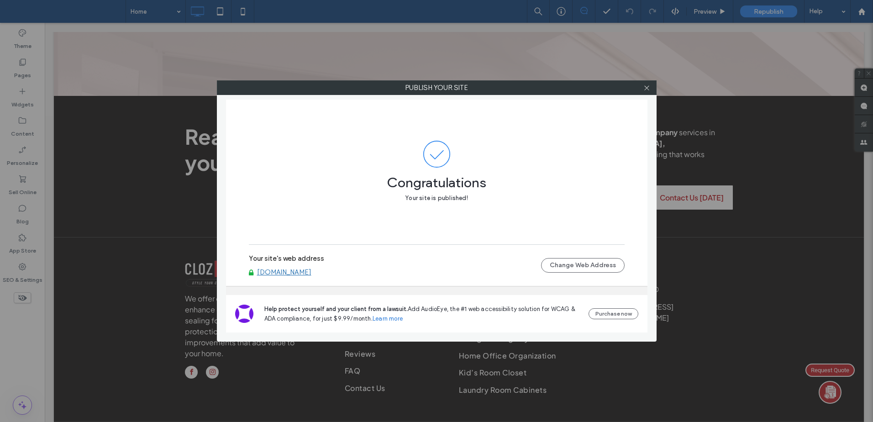
drag, startPoint x: 648, startPoint y: 87, endPoint x: 713, endPoint y: 83, distance: 65.4
click at [648, 87] on icon at bounding box center [646, 87] width 7 height 7
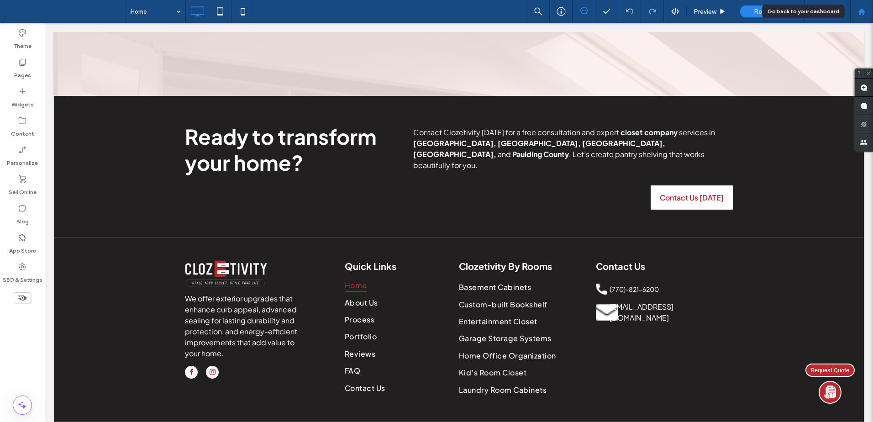
click at [862, 6] on div at bounding box center [861, 11] width 23 height 23
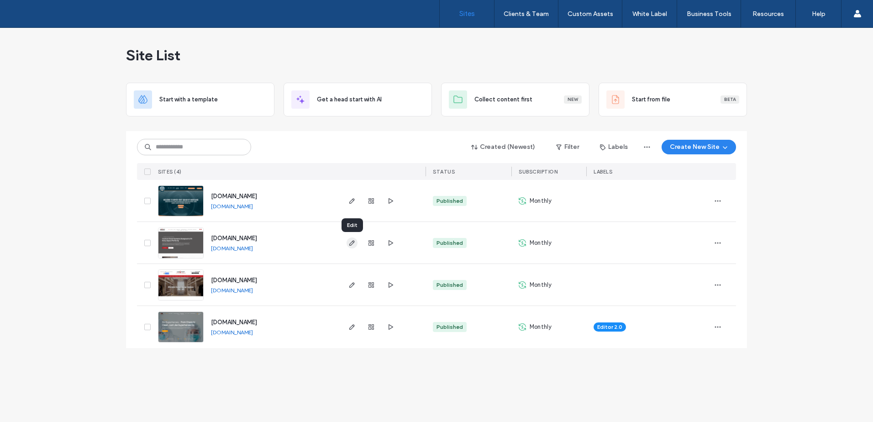
click at [356, 243] on span "button" at bounding box center [352, 242] width 11 height 11
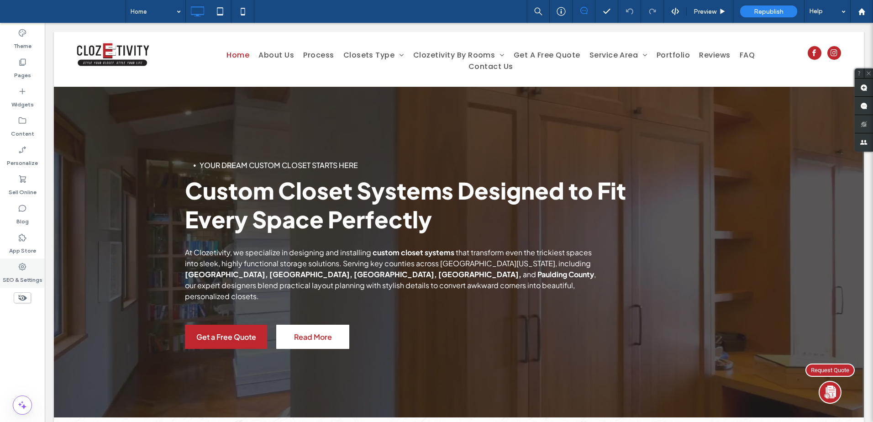
click at [28, 264] on div "SEO & Settings" at bounding box center [22, 272] width 45 height 29
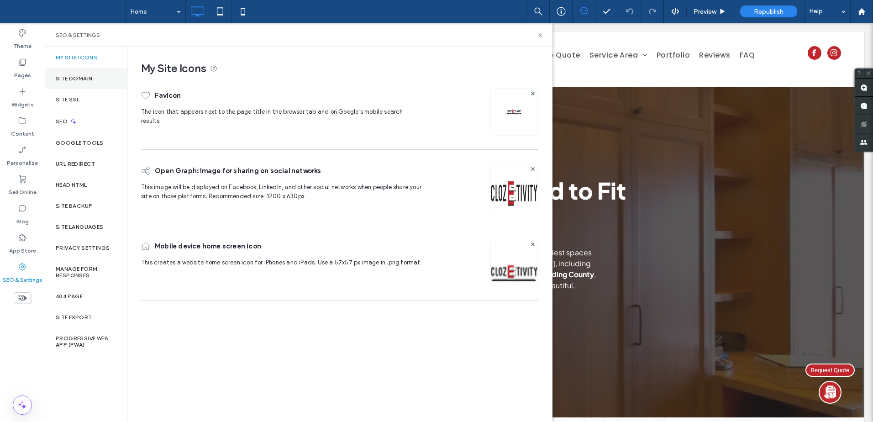
click at [89, 82] on div "Site Domain" at bounding box center [86, 78] width 82 height 21
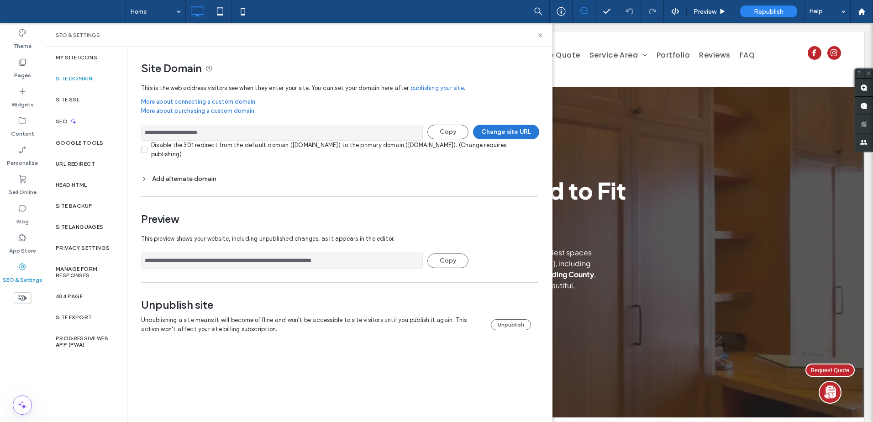
click at [514, 127] on button "Change site URL" at bounding box center [506, 132] width 66 height 15
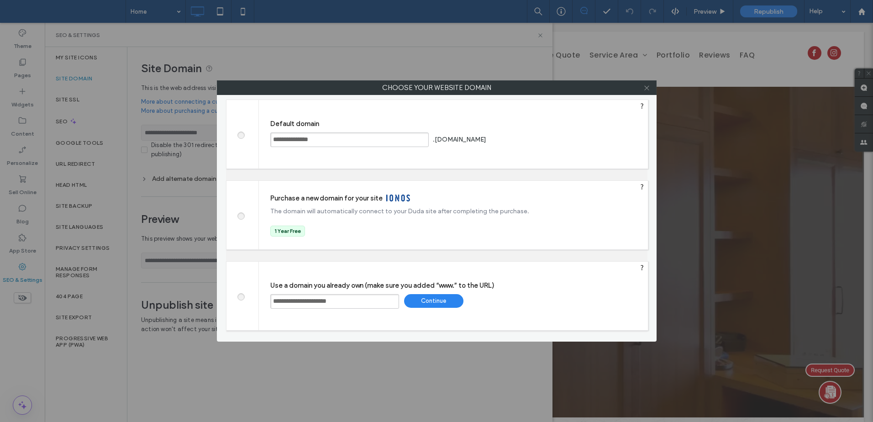
click at [647, 86] on icon at bounding box center [646, 87] width 7 height 7
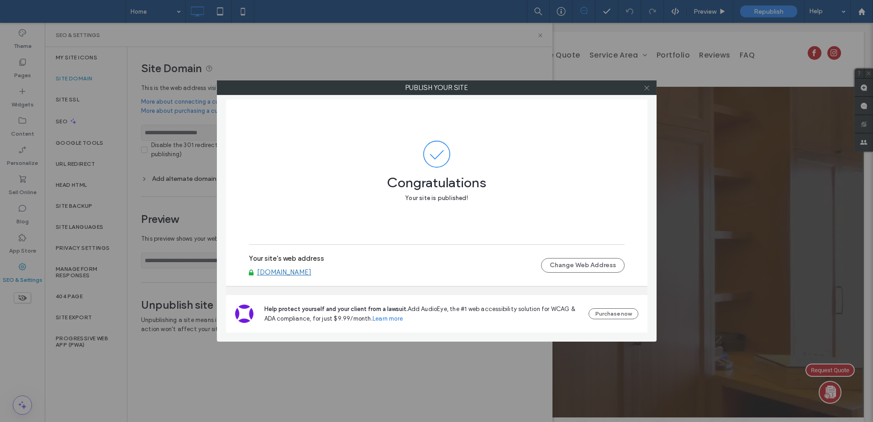
click at [648, 87] on use at bounding box center [646, 87] width 5 height 5
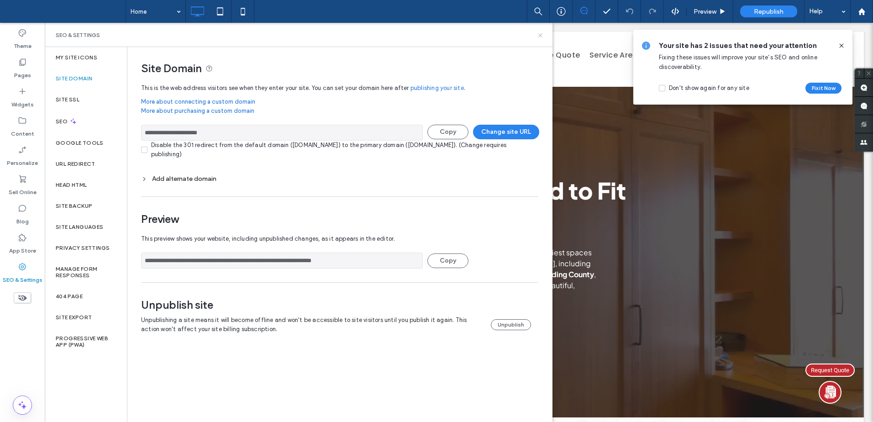
click at [541, 34] on use at bounding box center [540, 35] width 4 height 4
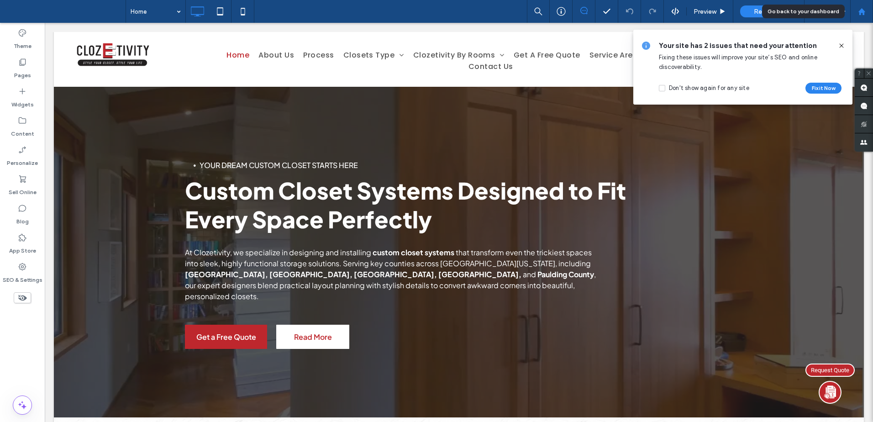
click at [858, 13] on icon at bounding box center [862, 12] width 8 height 8
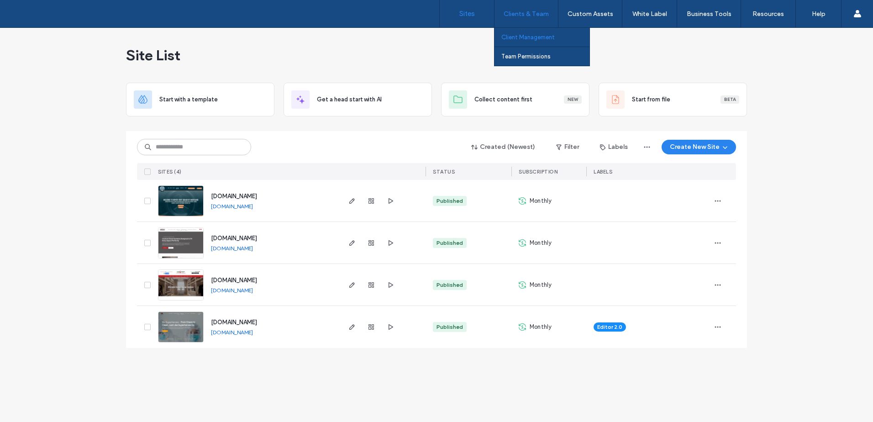
click at [518, 32] on link "Client Management" at bounding box center [545, 37] width 88 height 19
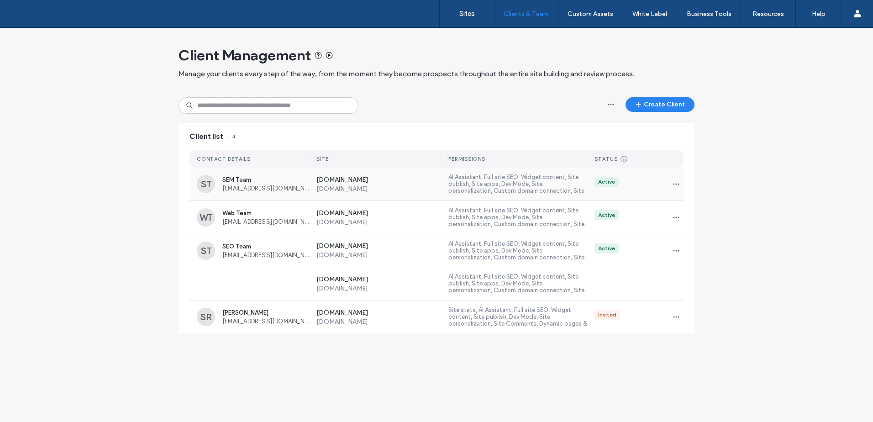
click at [258, 182] on span "SEM Team" at bounding box center [265, 179] width 87 height 7
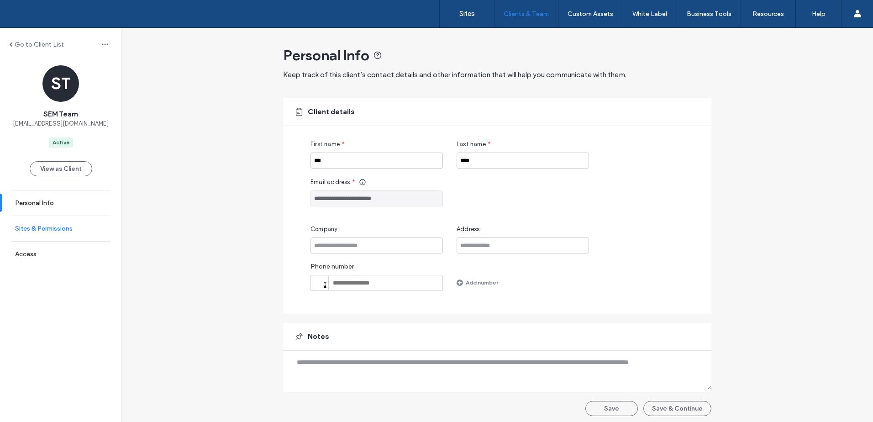
click at [73, 220] on link "Sites & Permissions" at bounding box center [60, 228] width 121 height 25
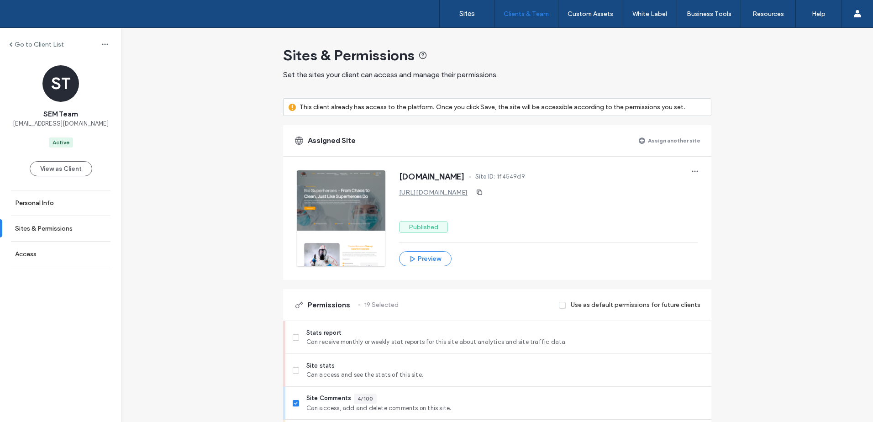
click at [663, 136] on label "Assign another site" at bounding box center [674, 140] width 53 height 16
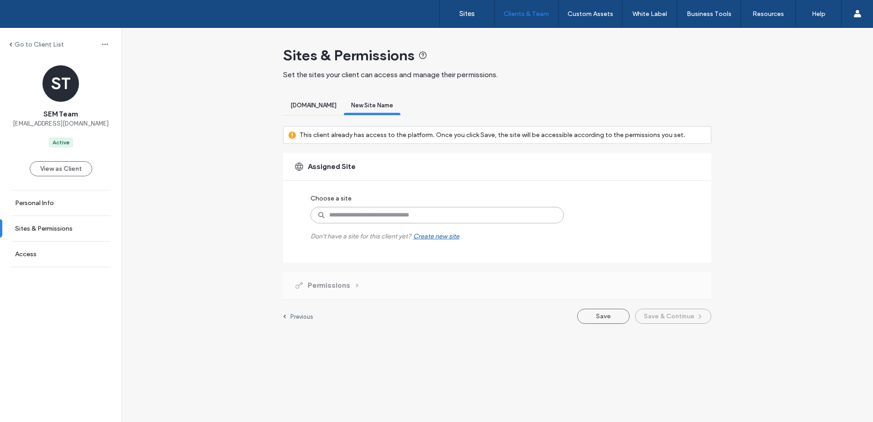
click at [392, 215] on input at bounding box center [437, 215] width 253 height 16
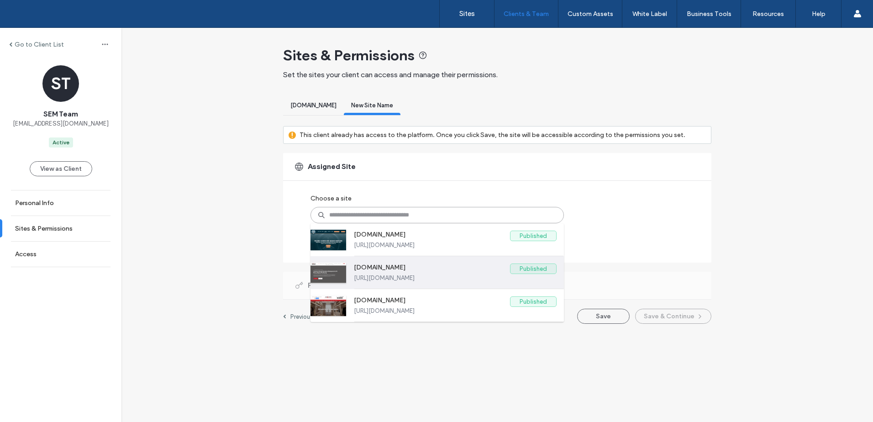
click at [427, 272] on label "[DOMAIN_NAME]" at bounding box center [432, 268] width 156 height 11
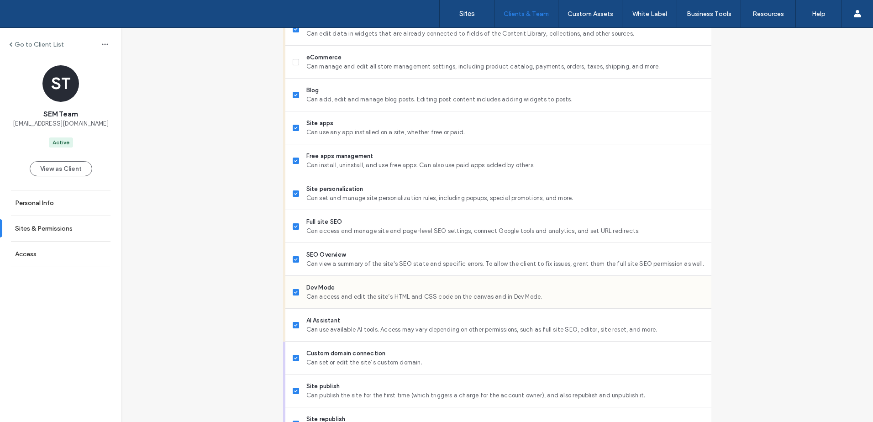
scroll to position [716, 0]
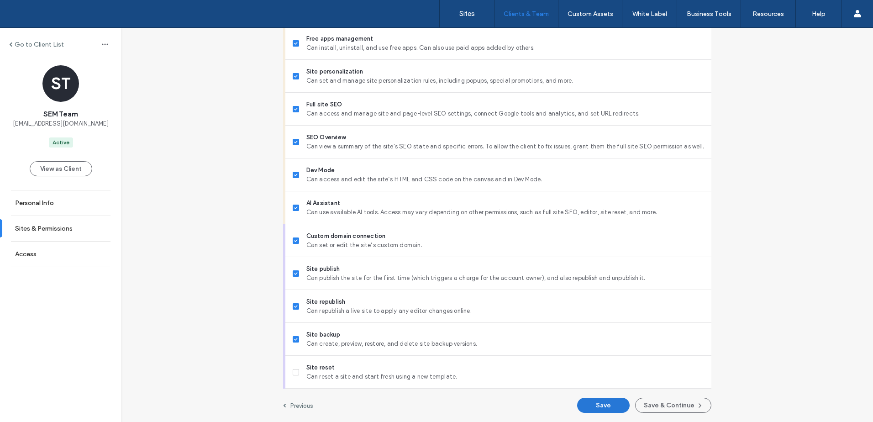
click at [604, 405] on button "Save" at bounding box center [603, 405] width 53 height 15
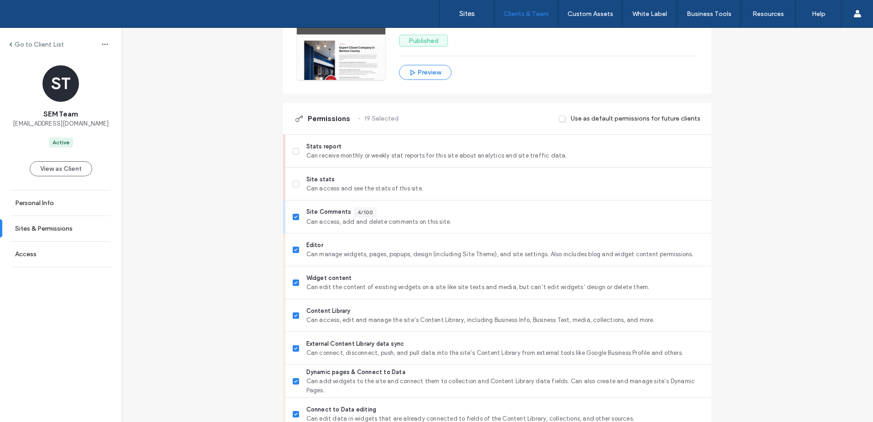
scroll to position [0, 0]
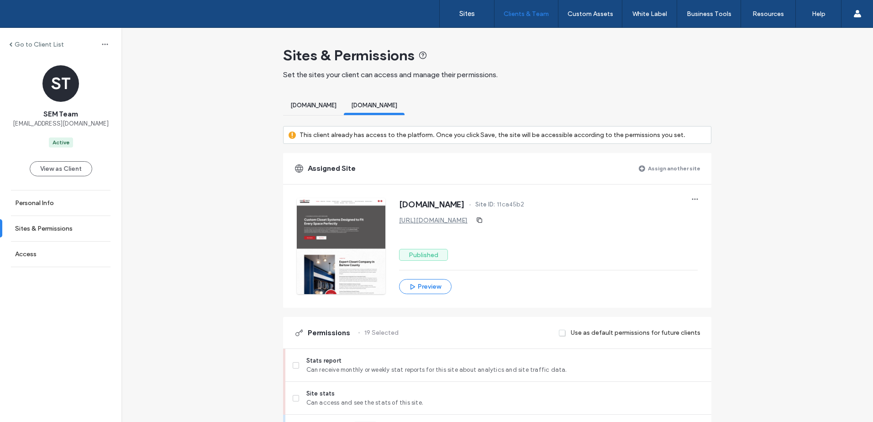
click at [681, 166] on label "Assign another site" at bounding box center [674, 168] width 53 height 16
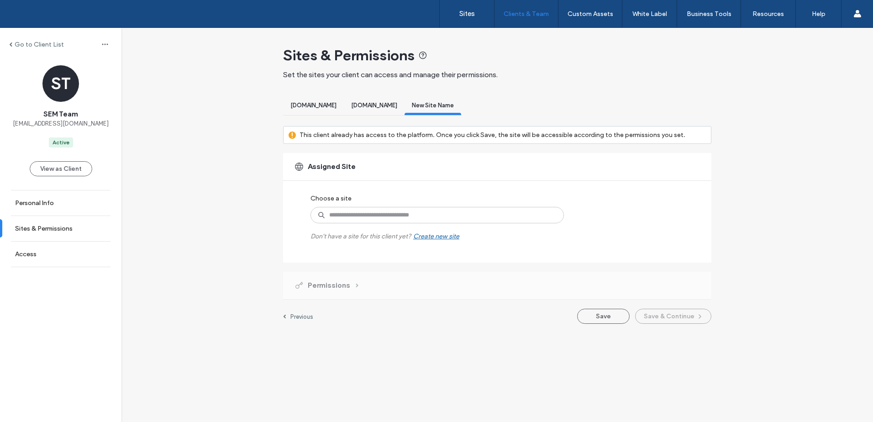
click at [442, 206] on div "Choose a site Don't have a site for this client yet? Create new site" at bounding box center [427, 215] width 233 height 50
click at [444, 216] on input at bounding box center [437, 215] width 253 height 16
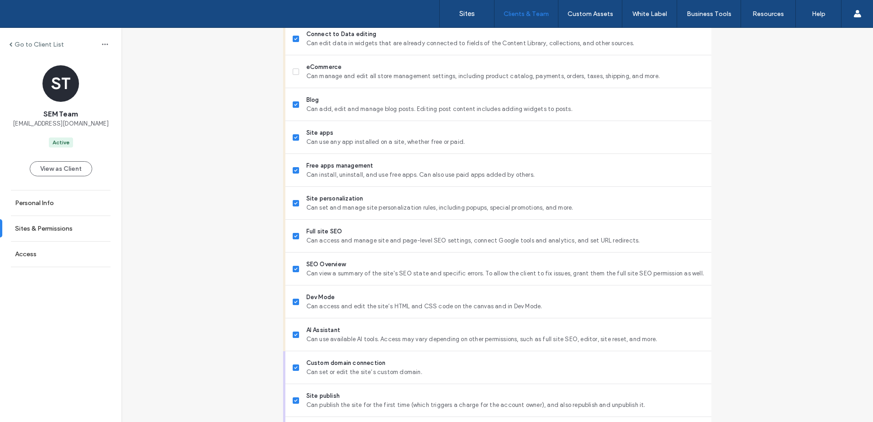
scroll to position [716, 0]
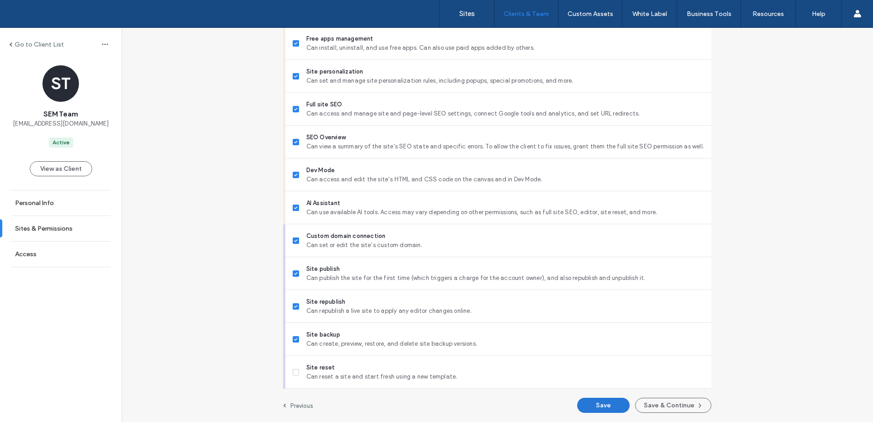
click at [580, 405] on button "Save" at bounding box center [603, 405] width 53 height 15
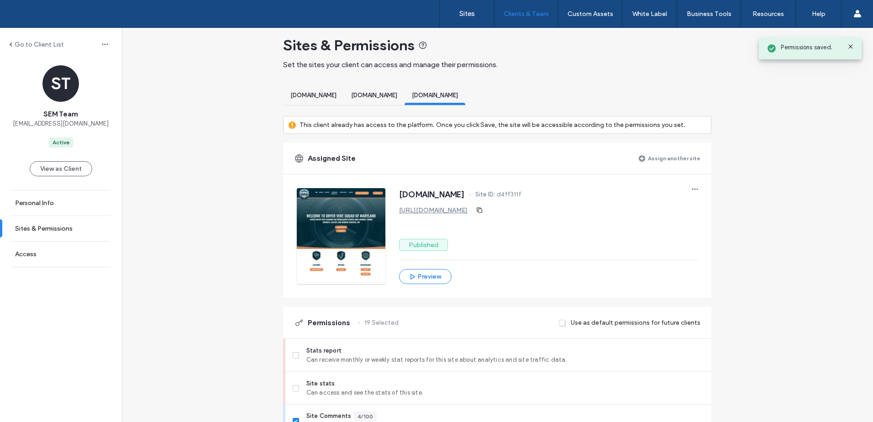
scroll to position [0, 0]
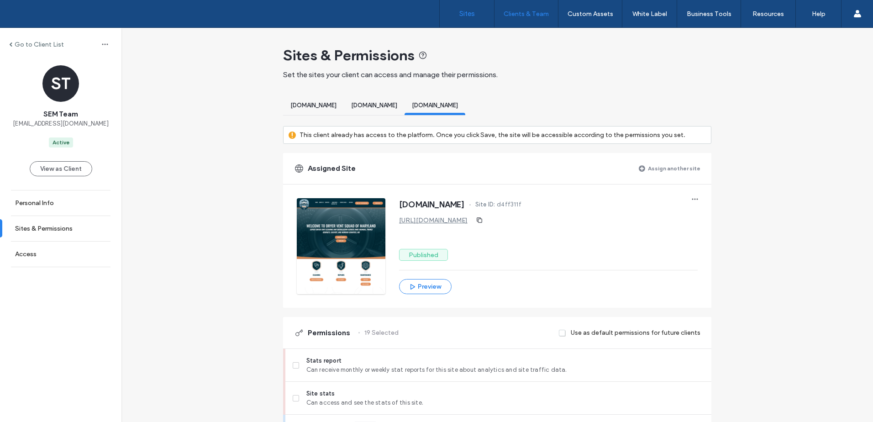
click at [469, 11] on label "Sites" at bounding box center [467, 14] width 16 height 8
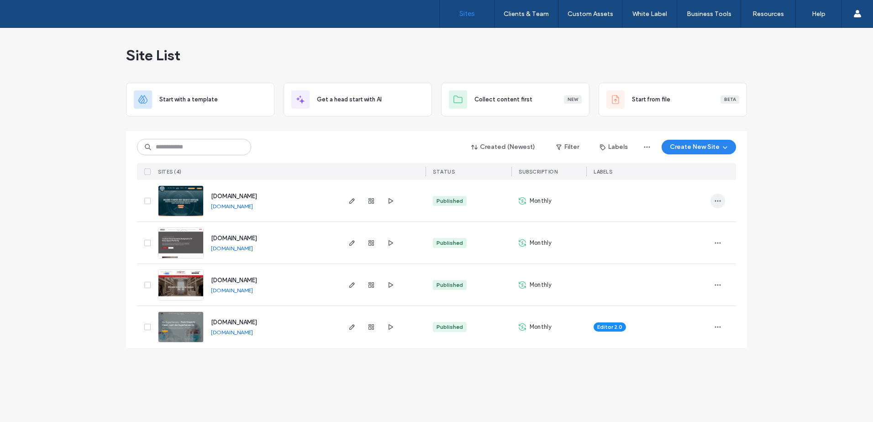
click at [721, 201] on use "button" at bounding box center [718, 200] width 6 height 1
click at [697, 242] on span "Save as Template" at bounding box center [686, 241] width 50 height 9
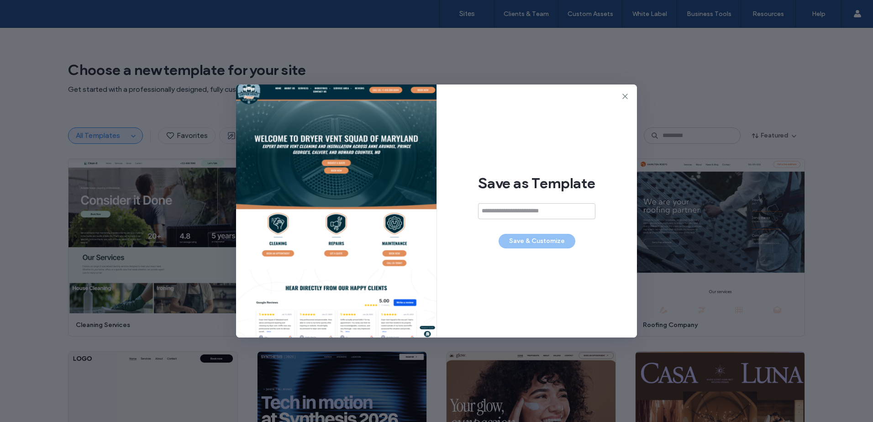
click at [532, 216] on input at bounding box center [536, 211] width 117 height 16
type input "**********"
click at [557, 237] on button "Save & Customize" at bounding box center [537, 241] width 77 height 15
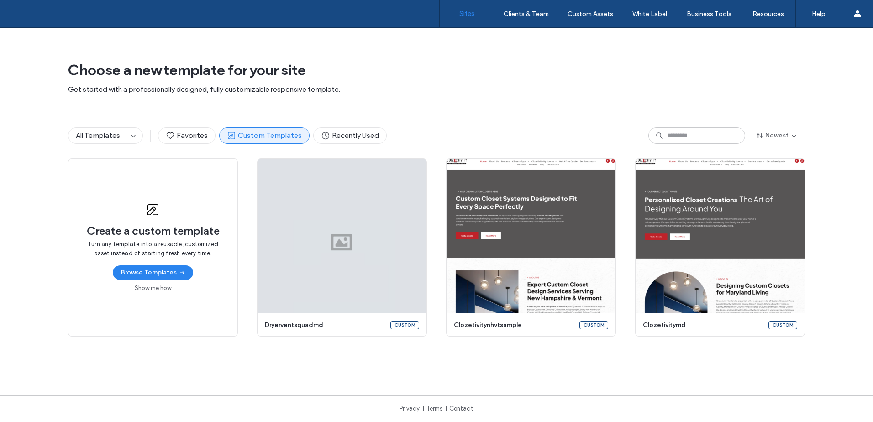
click at [461, 13] on label "Sites" at bounding box center [467, 14] width 16 height 8
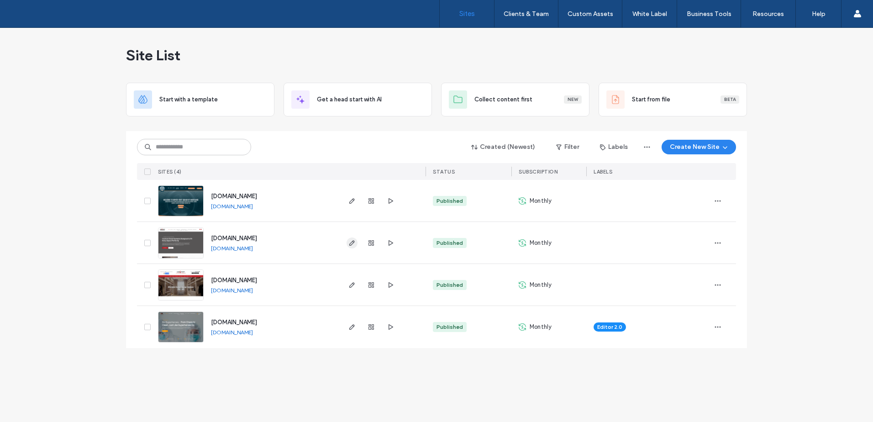
click at [353, 242] on icon "button" at bounding box center [351, 242] width 7 height 7
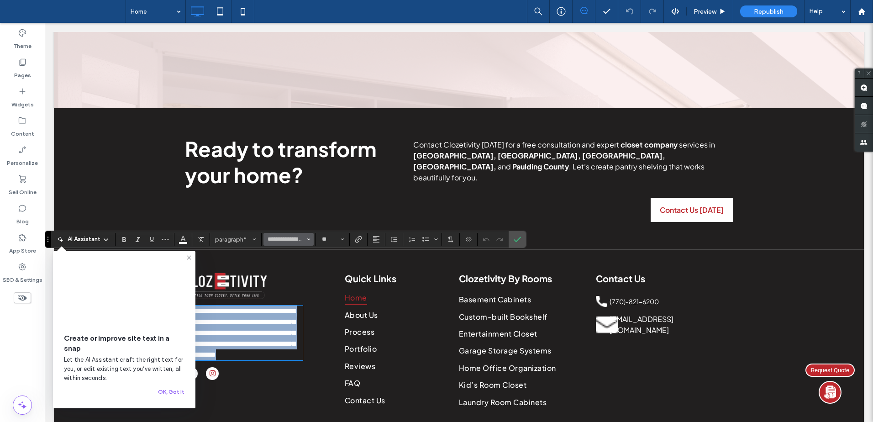
scroll to position [3765, 0]
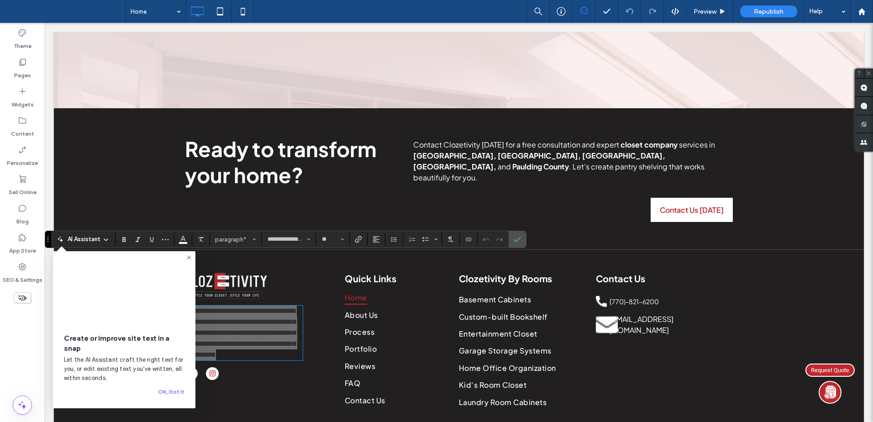
click at [103, 240] on icon at bounding box center [105, 239] width 7 height 7
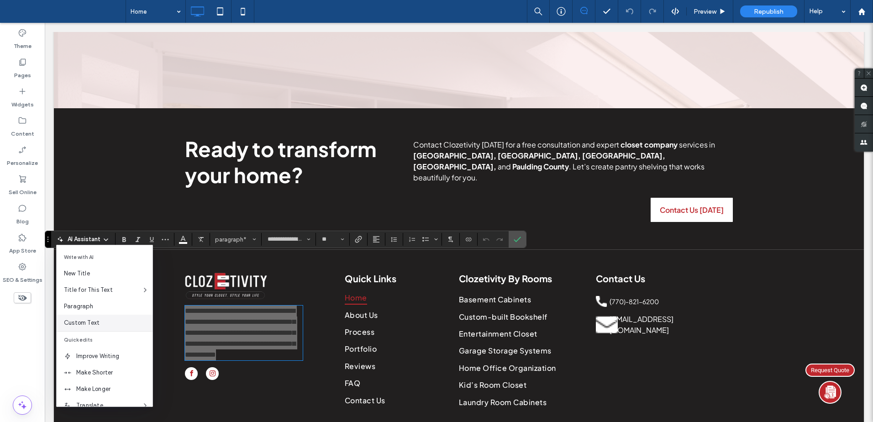
click at [90, 323] on span "Custom Text" at bounding box center [108, 322] width 89 height 9
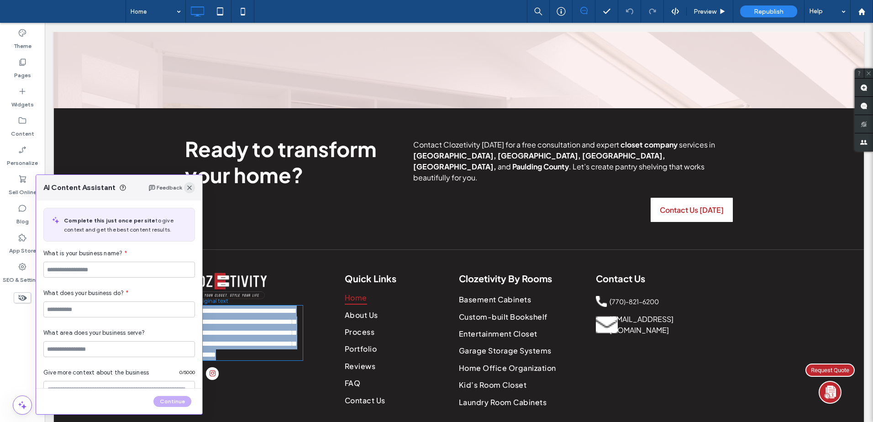
click at [190, 189] on icon "button" at bounding box center [189, 187] width 7 height 7
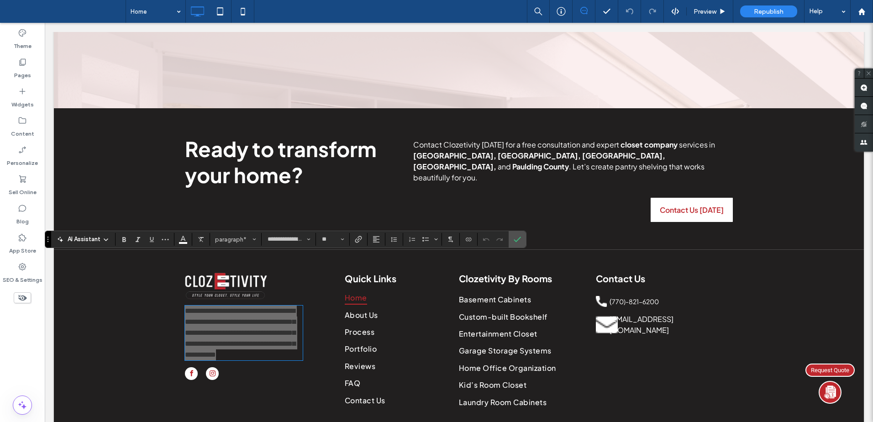
click at [103, 236] on icon at bounding box center [105, 239] width 7 height 7
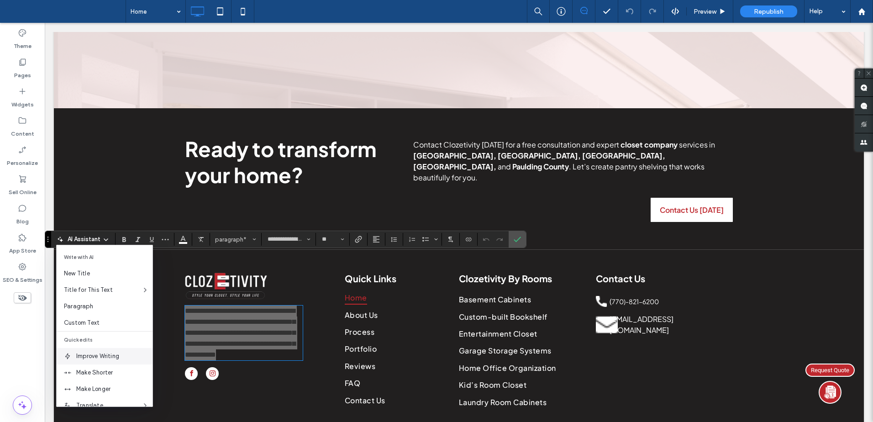
click at [102, 355] on span "Improve Writing" at bounding box center [114, 356] width 76 height 9
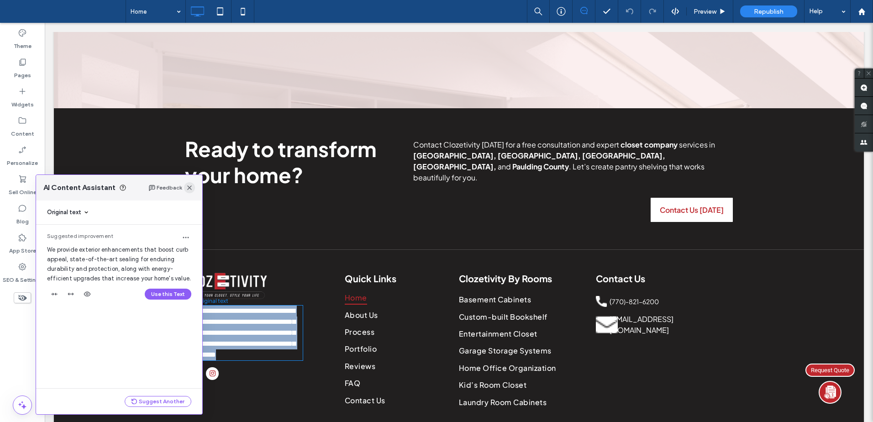
click at [189, 192] on span "button" at bounding box center [189, 187] width 11 height 11
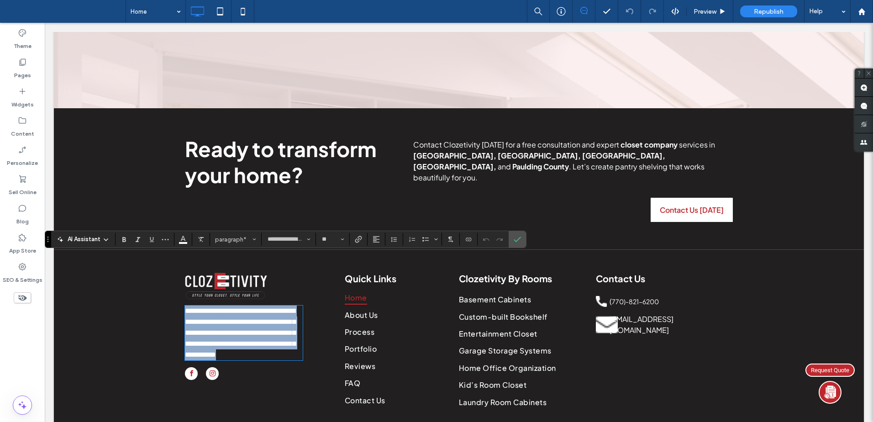
click at [226, 307] on span "**********" at bounding box center [240, 332] width 111 height 51
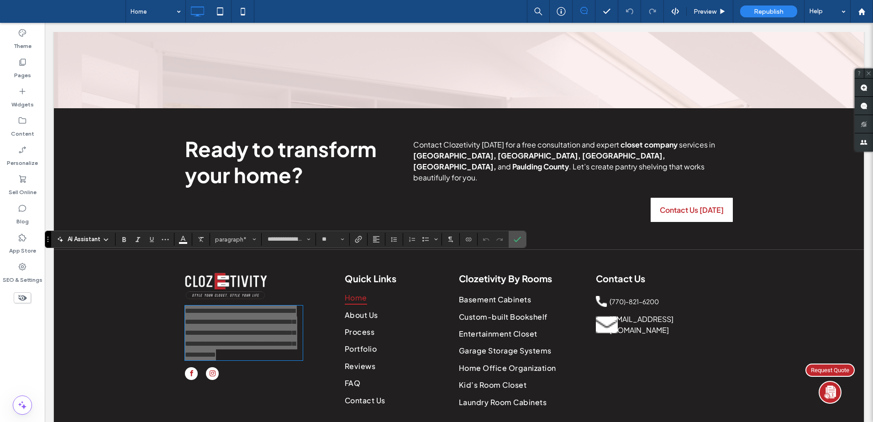
click at [102, 239] on icon at bounding box center [105, 239] width 7 height 7
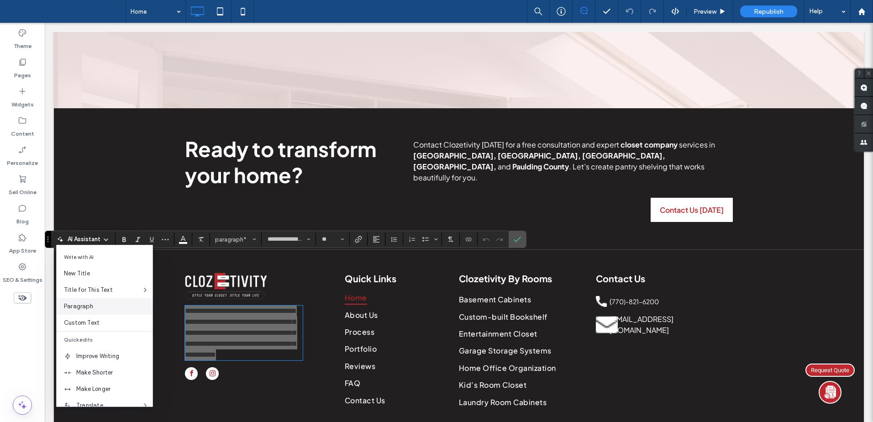
click at [94, 308] on span "Paragraph" at bounding box center [108, 306] width 89 height 9
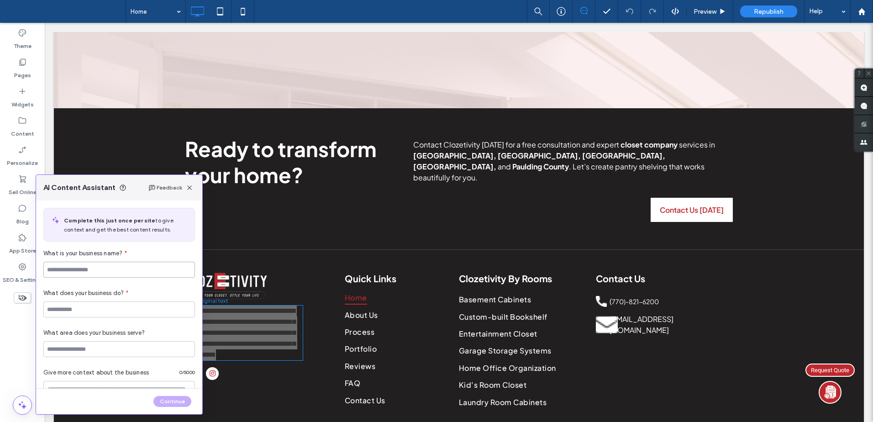
click at [118, 269] on input at bounding box center [119, 270] width 152 height 16
click at [190, 192] on span "button" at bounding box center [189, 187] width 11 height 11
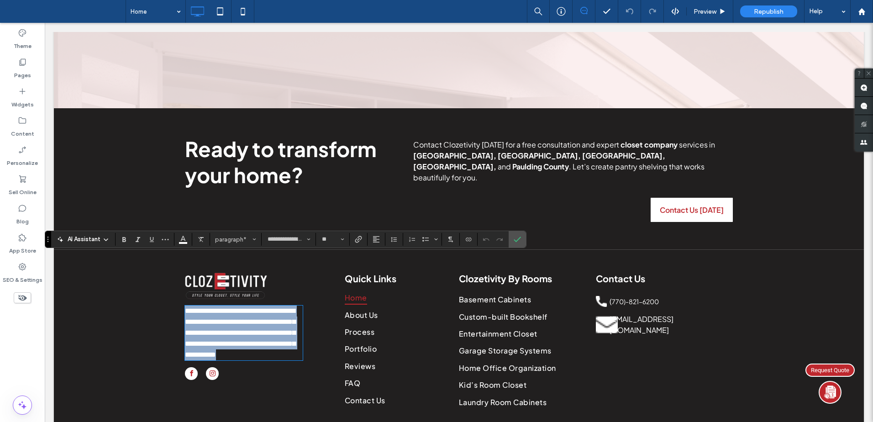
click at [188, 307] on span "**********" at bounding box center [240, 332] width 111 height 51
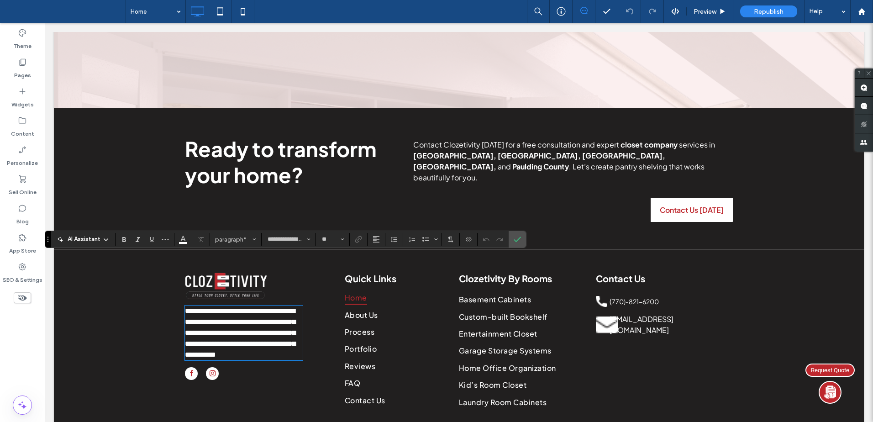
click at [215, 307] on span "**********" at bounding box center [240, 332] width 111 height 51
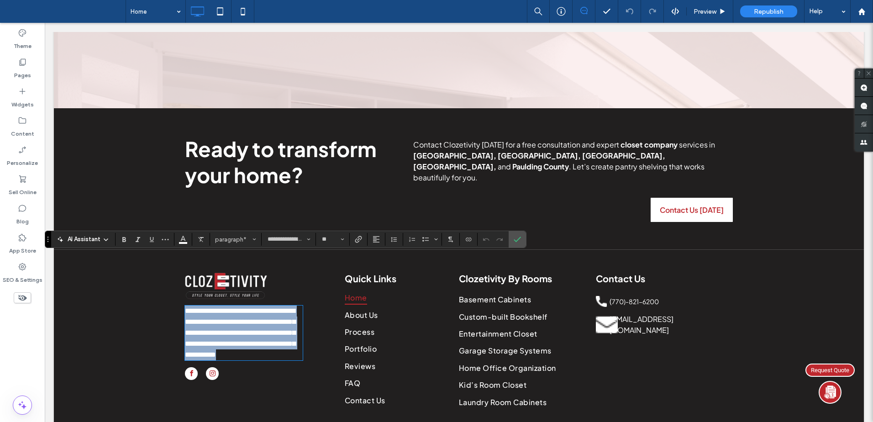
paste div
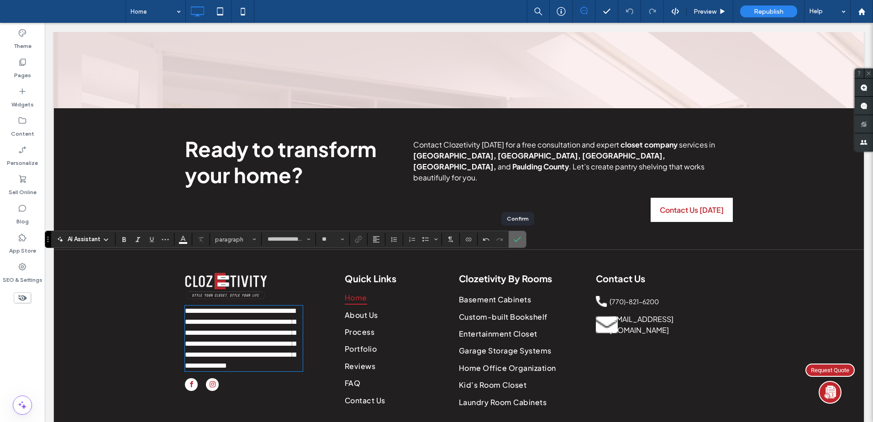
click at [518, 240] on use "Confirm" at bounding box center [517, 239] width 7 height 5
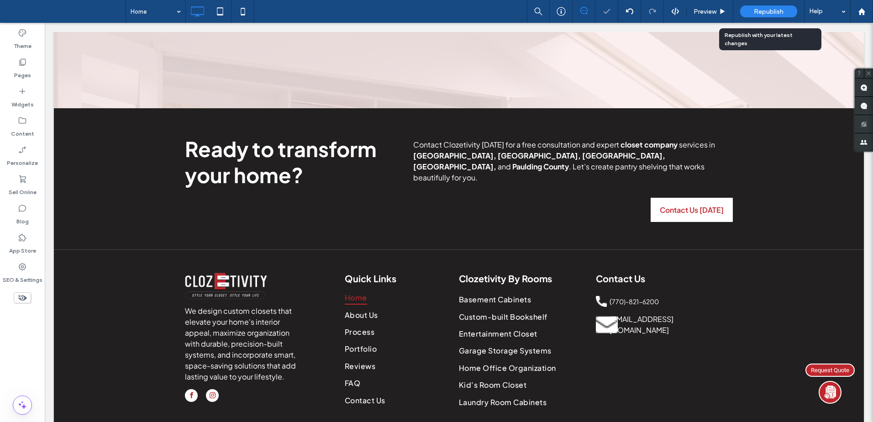
click at [762, 11] on span "Republish" at bounding box center [769, 12] width 30 height 8
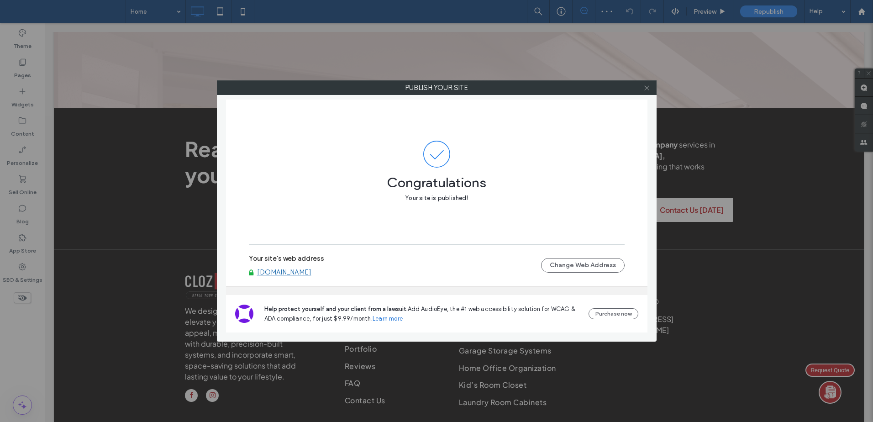
click at [646, 88] on icon at bounding box center [646, 87] width 7 height 7
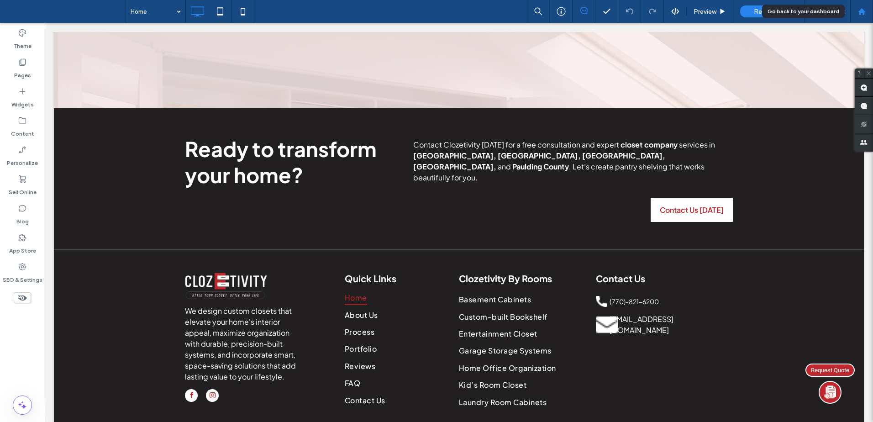
click at [859, 8] on icon at bounding box center [862, 12] width 8 height 8
